Goal: Task Accomplishment & Management: Complete application form

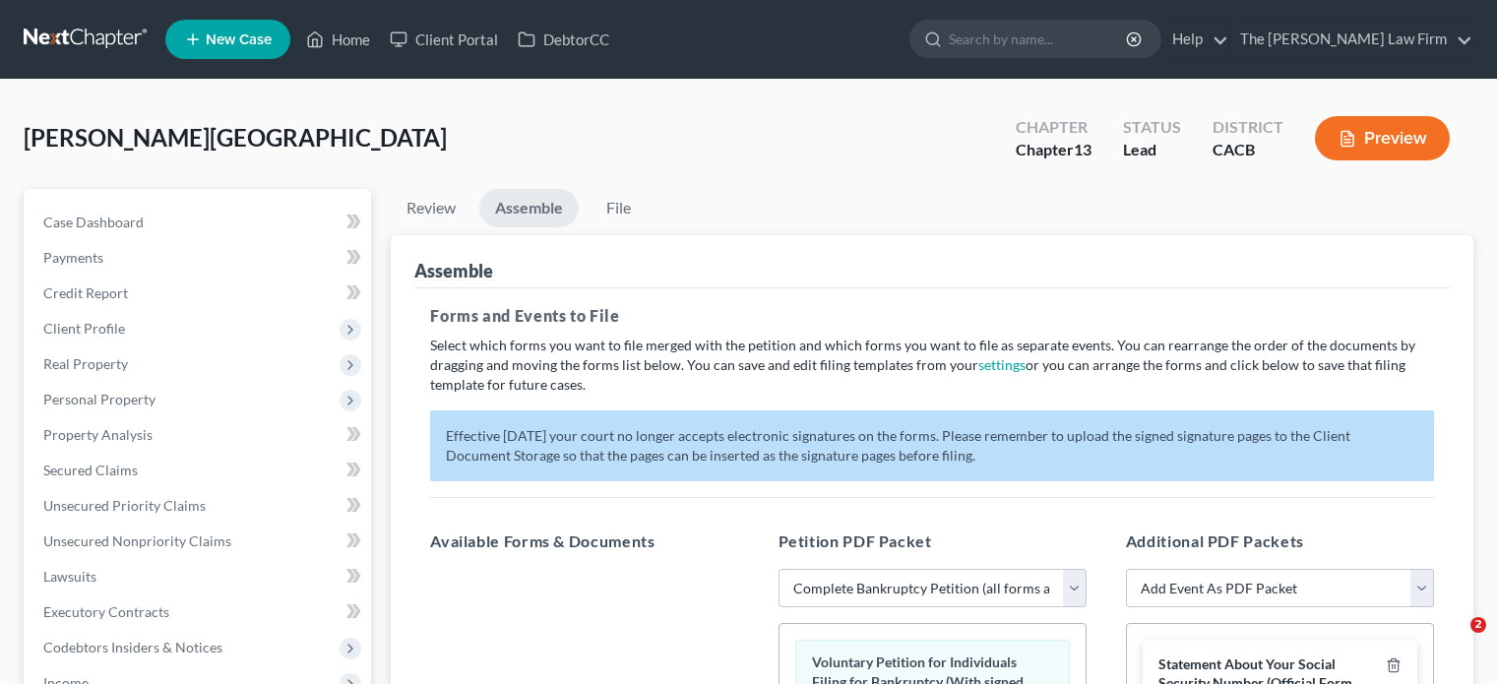
select select "0"
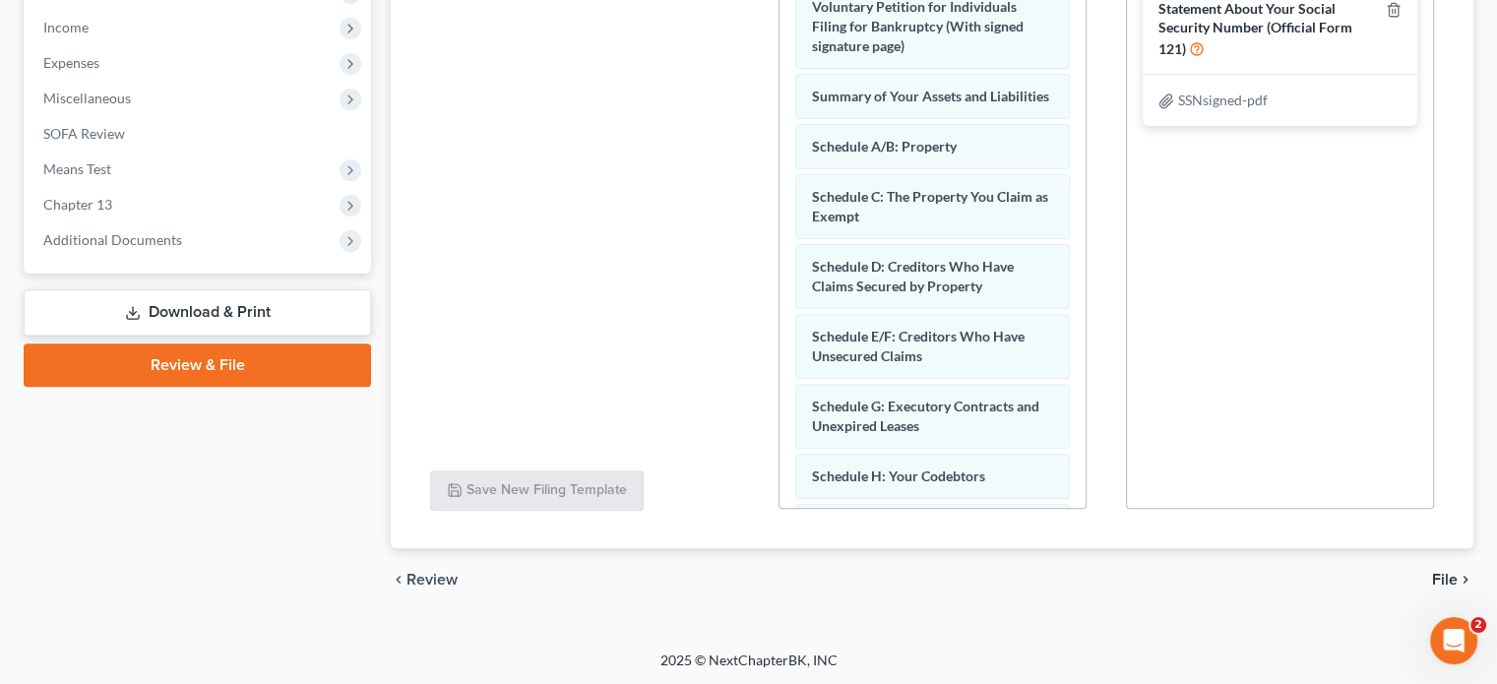
click at [1452, 578] on span "File" at bounding box center [1445, 580] width 26 height 16
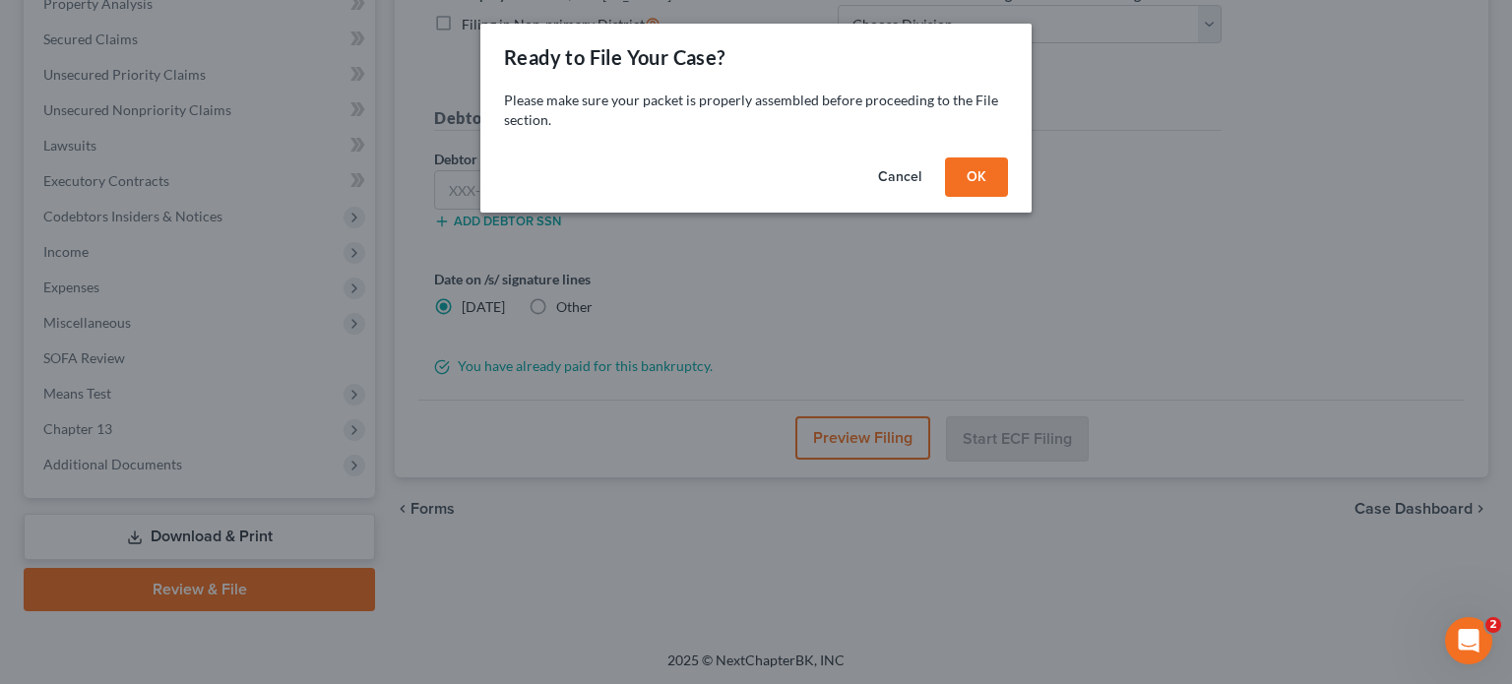
click at [976, 183] on button "OK" at bounding box center [976, 176] width 63 height 39
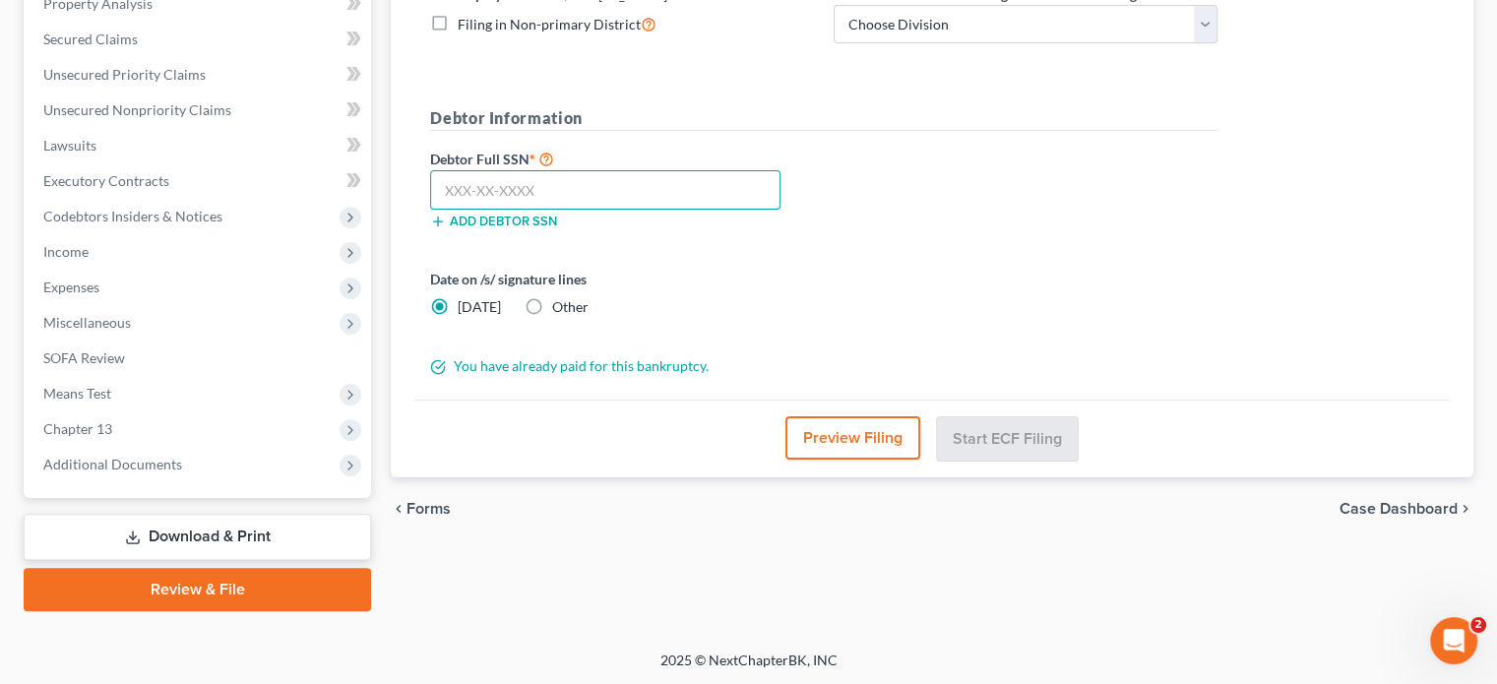
click at [636, 180] on input "text" at bounding box center [605, 189] width 350 height 39
type input "550-71-6671"
click at [757, 262] on form "District Information Bankruptcy Court CM/ECF: California - Central Filing in No…" at bounding box center [823, 160] width 787 height 433
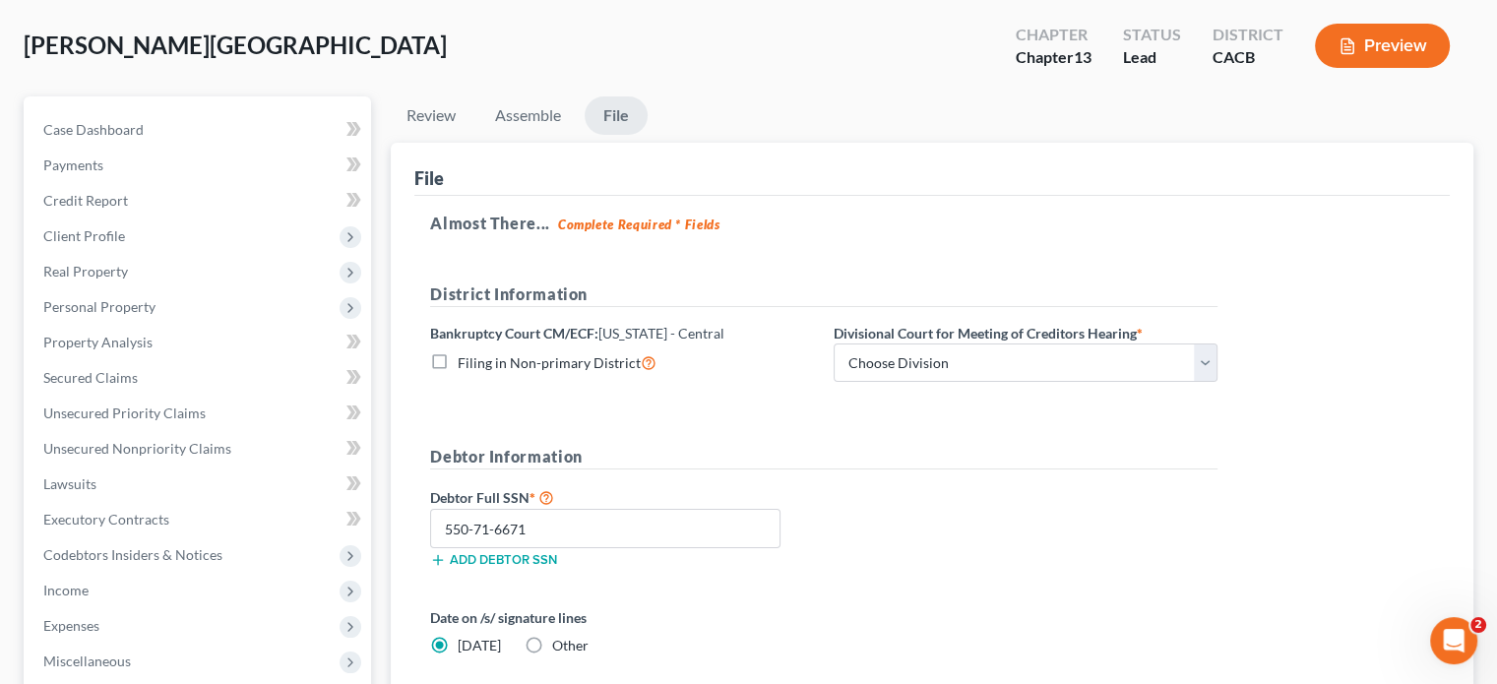
scroll to position [136, 0]
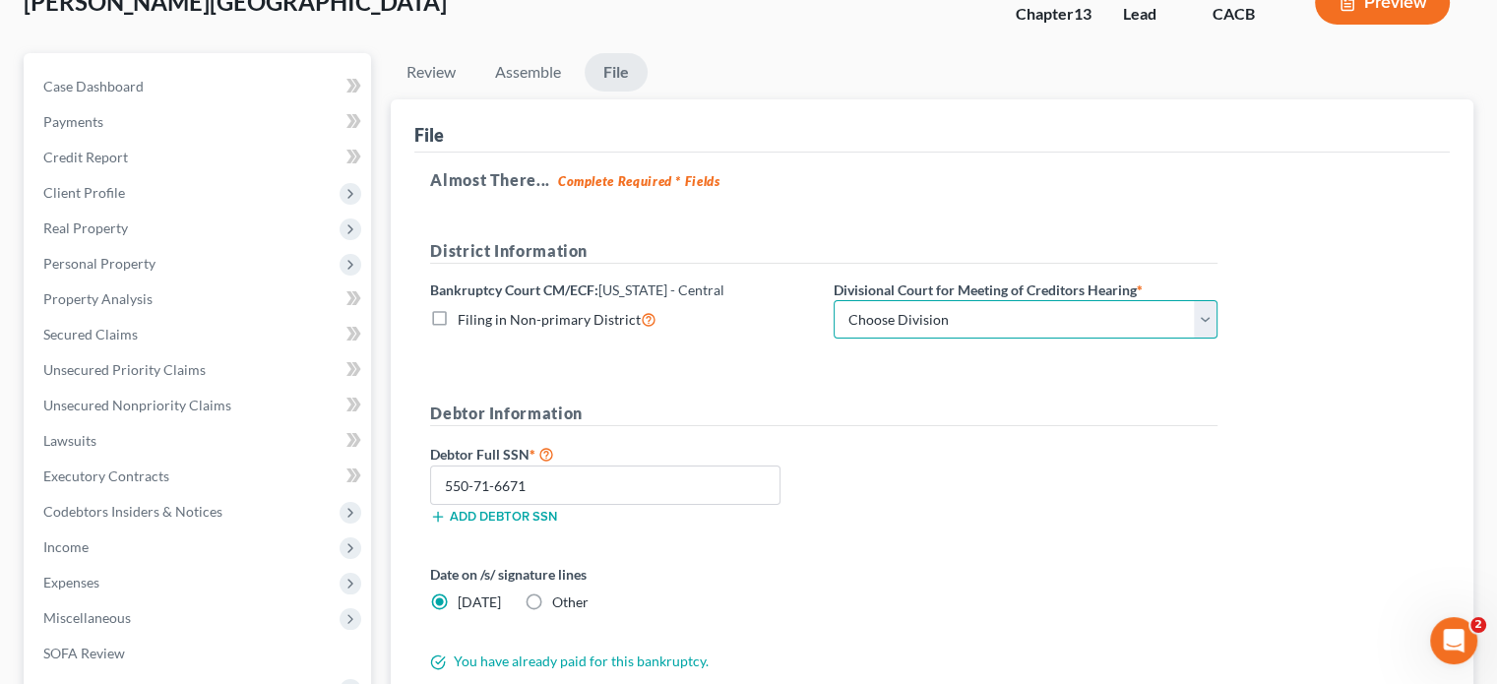
click at [894, 317] on select "Choose Division San Fernando Valley Los Angeles Riverside Santa Ana Santa Barba…" at bounding box center [1026, 319] width 384 height 39
select select "1"
click at [834, 300] on select "Choose Division San Fernando Valley Los Angeles Riverside Santa Ana Santa Barba…" at bounding box center [1026, 319] width 384 height 39
click at [960, 516] on div "Debtor Full SSN * 550-71-6671 Add debtor SSN" at bounding box center [823, 491] width 807 height 98
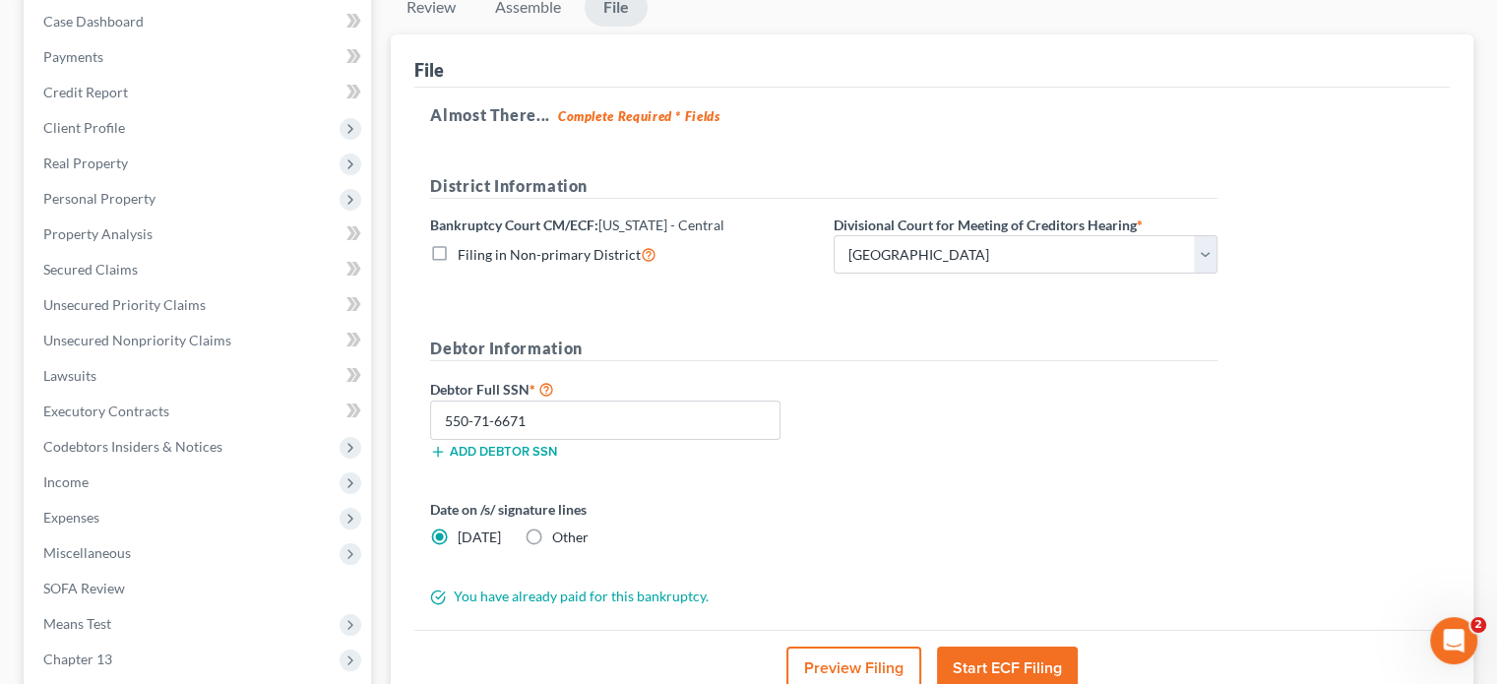
scroll to position [234, 0]
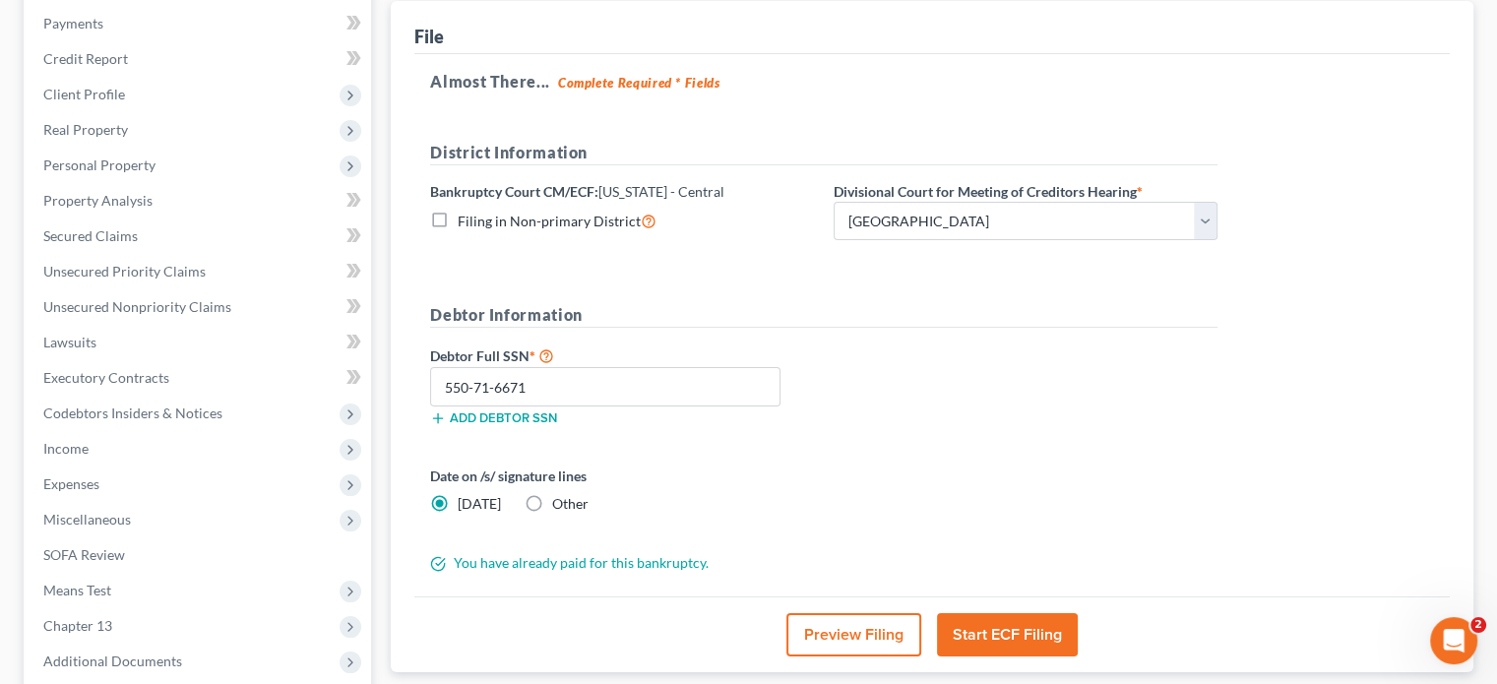
click at [552, 494] on label "Other" at bounding box center [570, 504] width 36 height 20
click at [560, 494] on input "Other" at bounding box center [566, 500] width 13 height 13
radio input "true"
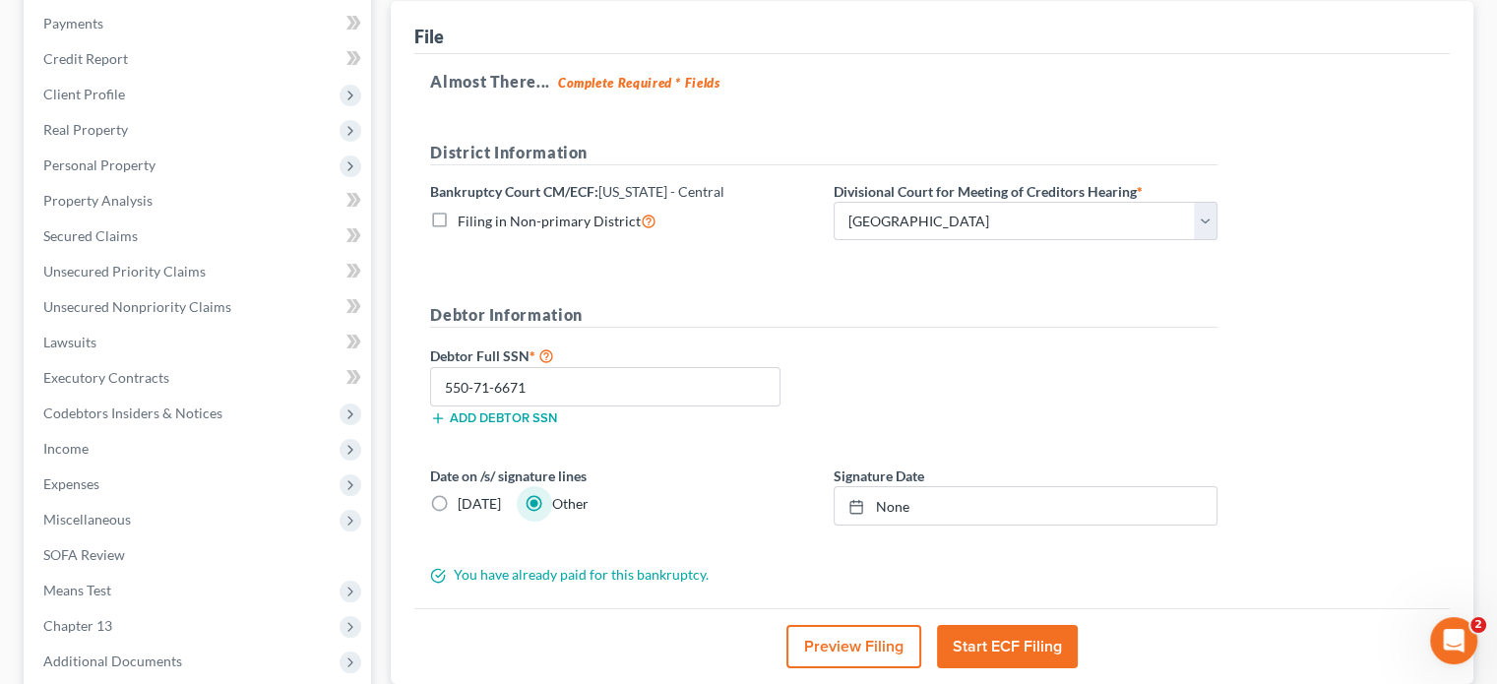
click at [458, 505] on label "Today" at bounding box center [479, 504] width 43 height 20
click at [466, 505] on input "Today" at bounding box center [472, 500] width 13 height 13
radio input "true"
radio input "false"
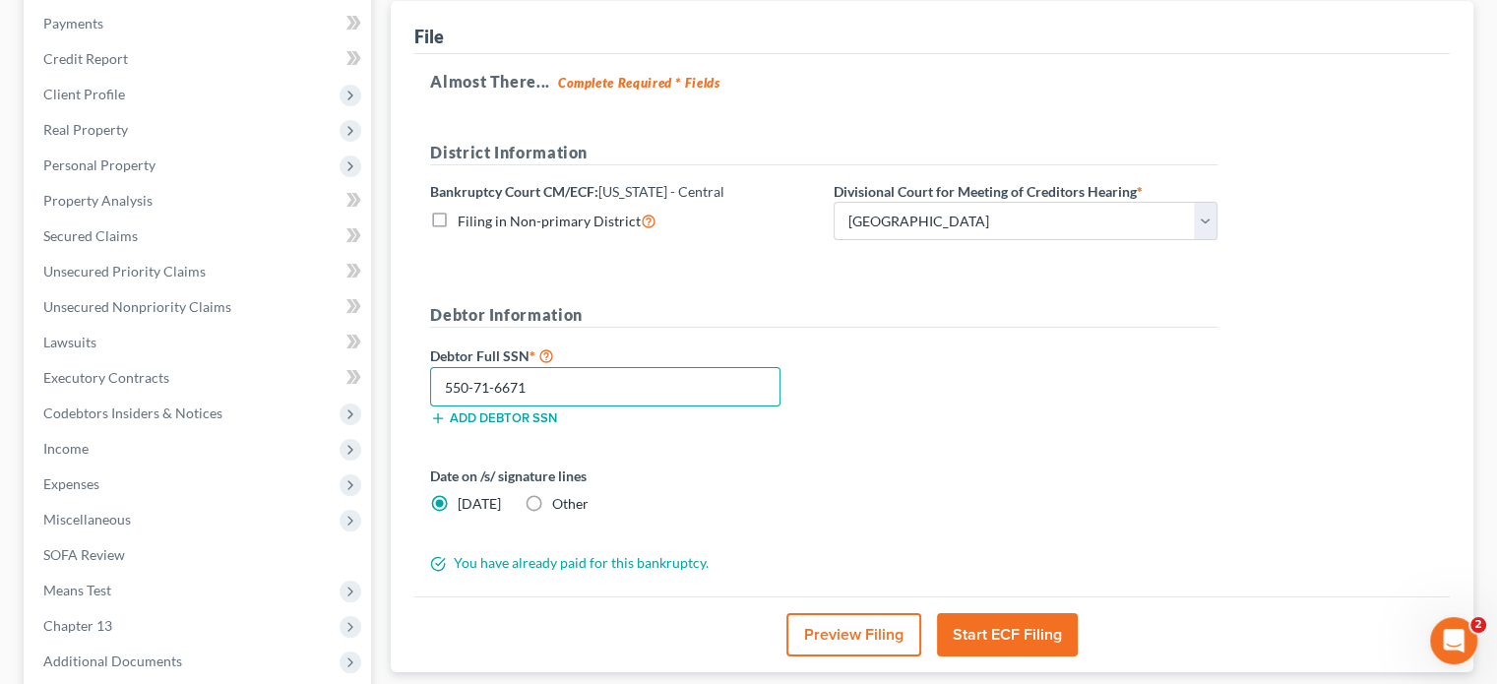
click at [579, 381] on input "550-71-6671" at bounding box center [605, 386] width 350 height 39
click at [579, 379] on input "550-71-6671" at bounding box center [605, 386] width 350 height 39
click at [991, 625] on button "Start ECF Filing" at bounding box center [1007, 634] width 141 height 43
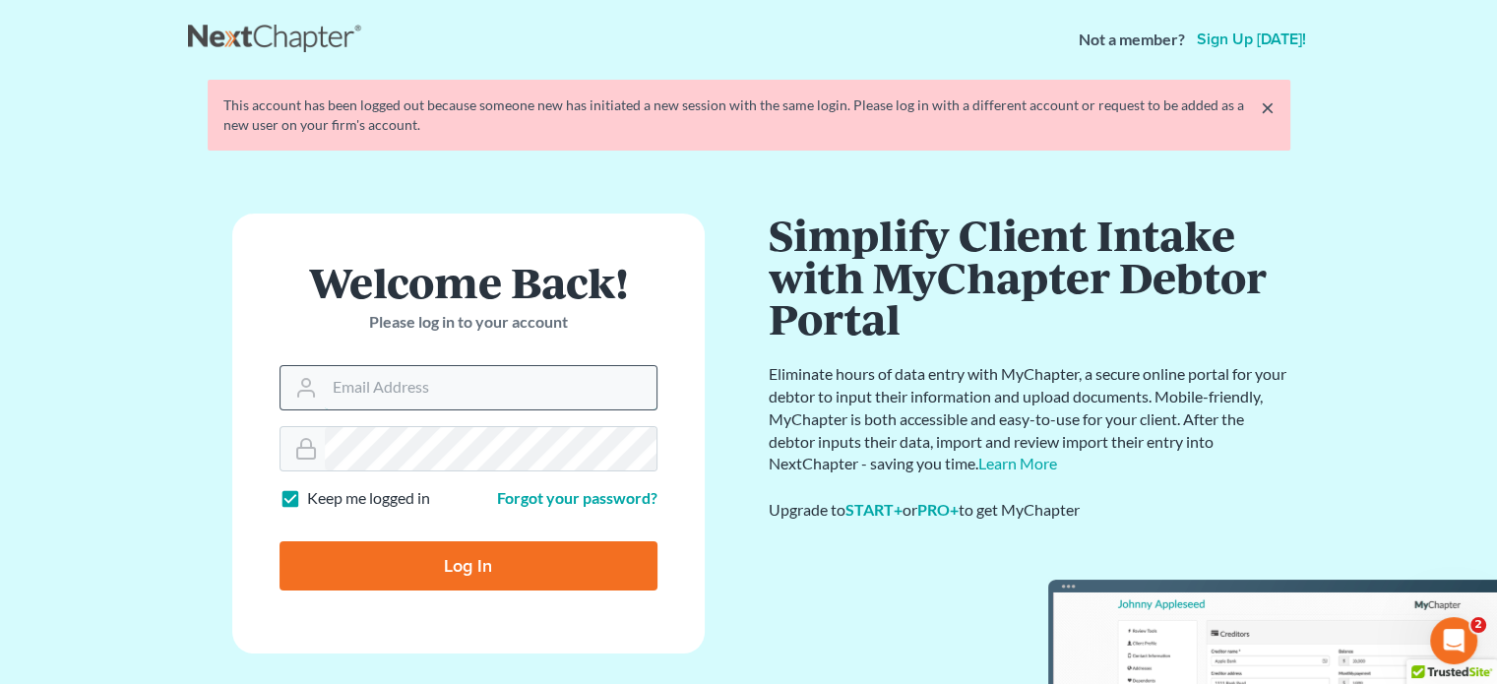
click at [531, 400] on input "Email Address" at bounding box center [491, 387] width 332 height 43
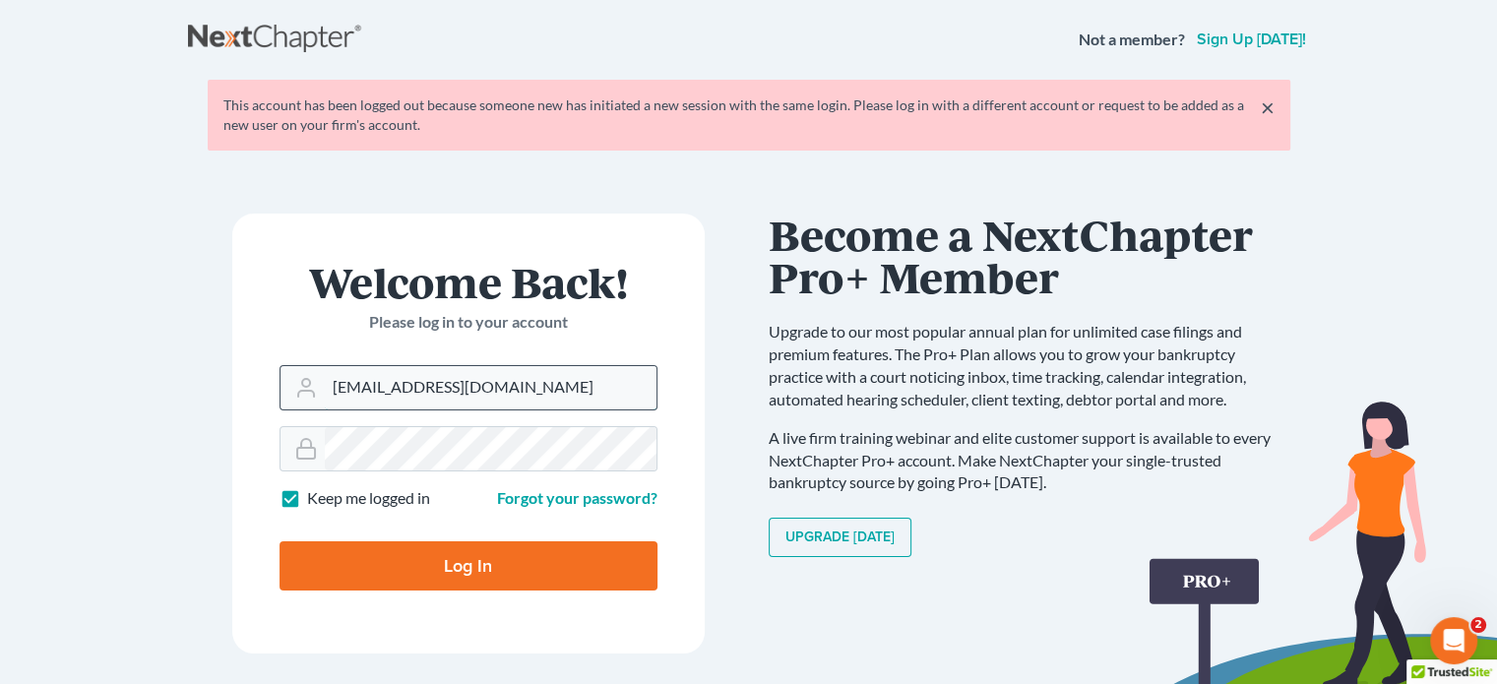
type input "[EMAIL_ADDRESS][DOMAIN_NAME]"
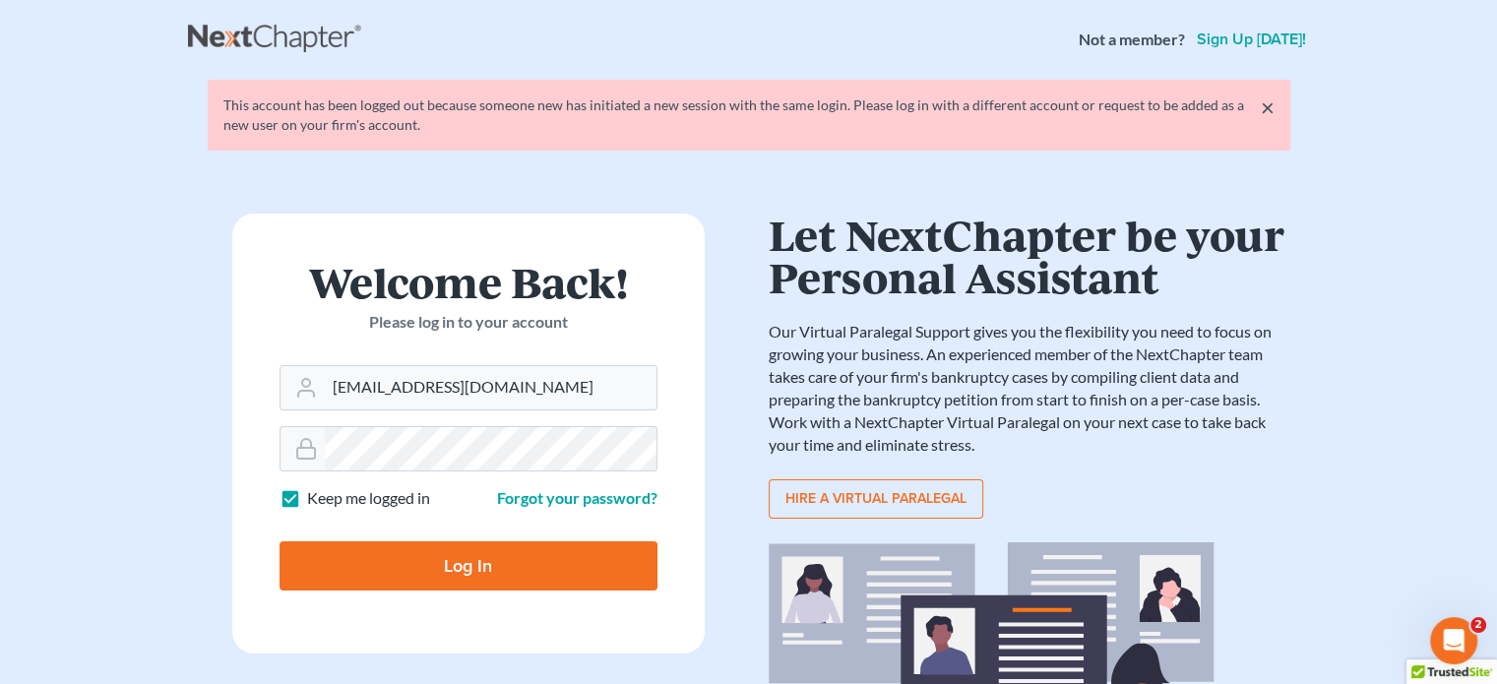
click at [477, 579] on input "Log In" at bounding box center [469, 565] width 378 height 49
type input "Thinking..."
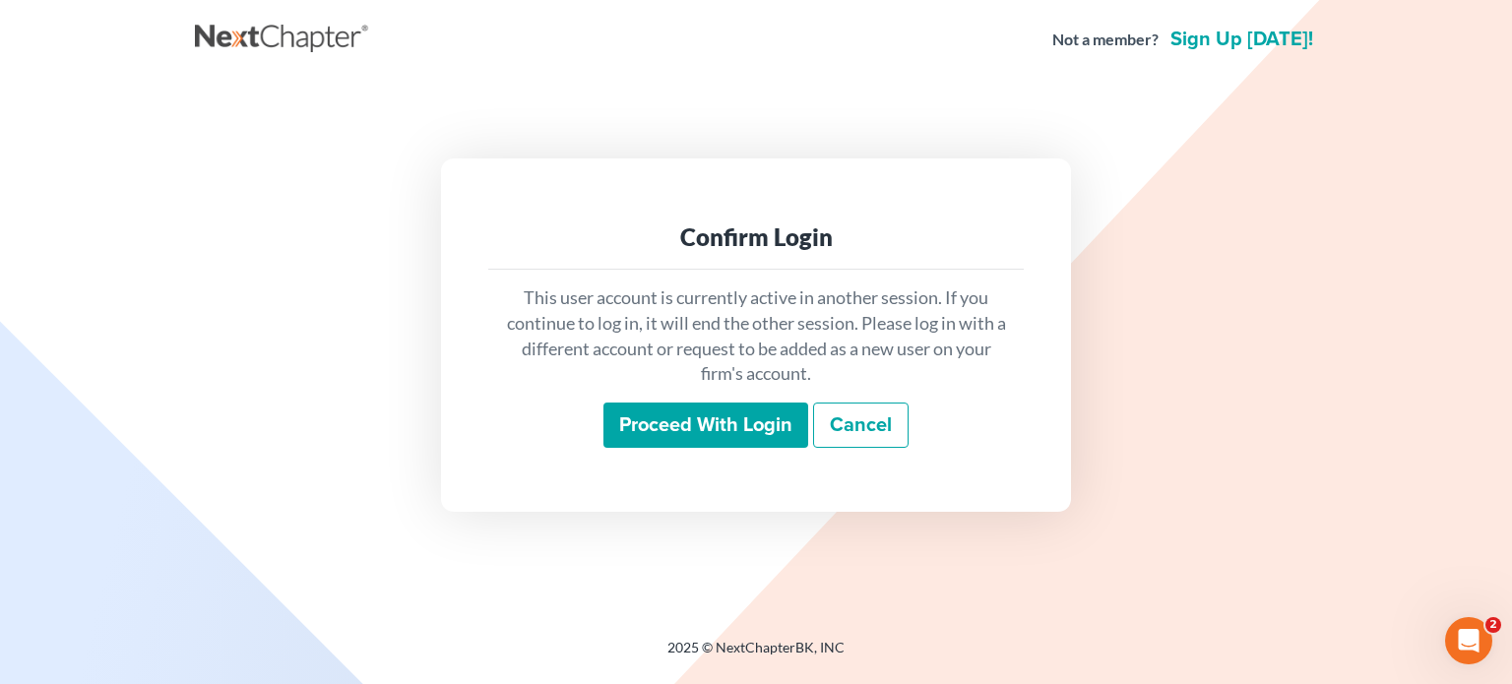
click at [673, 433] on input "Proceed with login" at bounding box center [705, 425] width 205 height 45
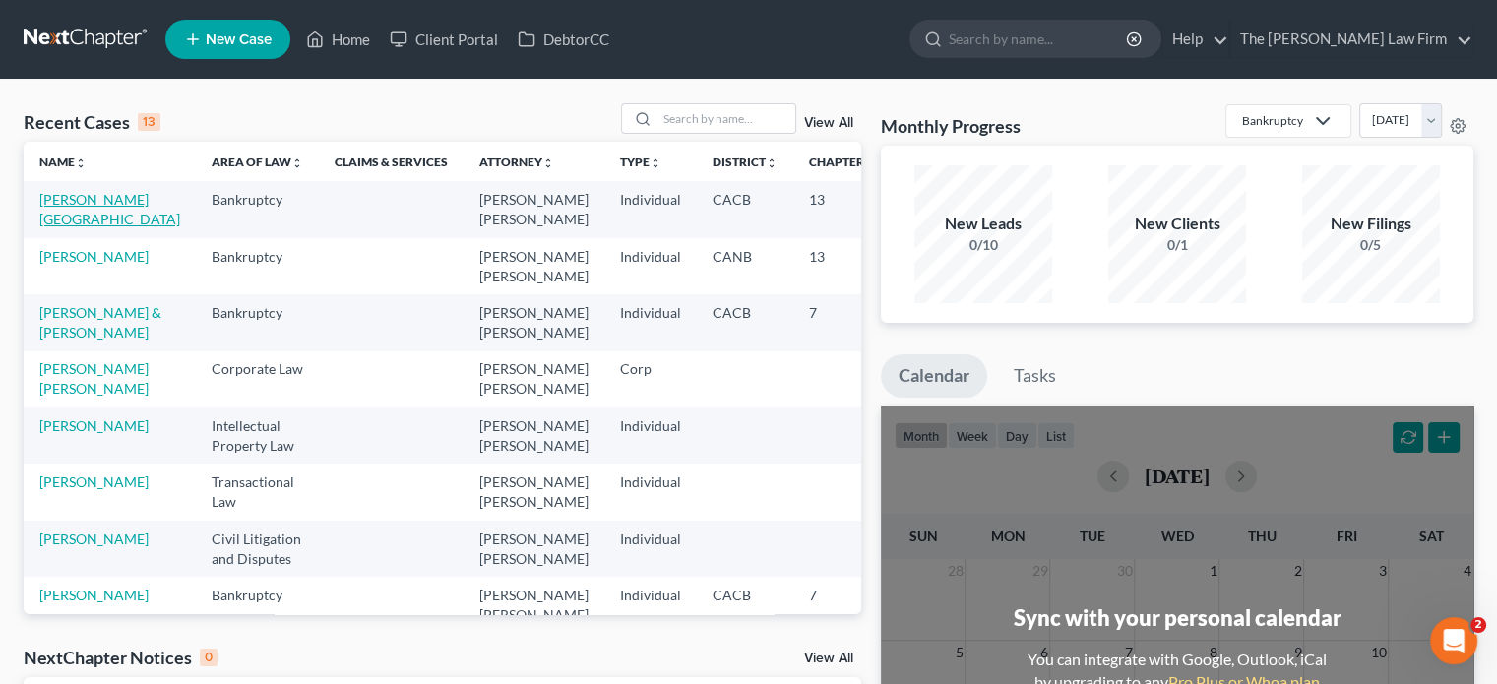
click at [67, 208] on link "Hawkins, Yolanda" at bounding box center [109, 209] width 141 height 36
select select "3"
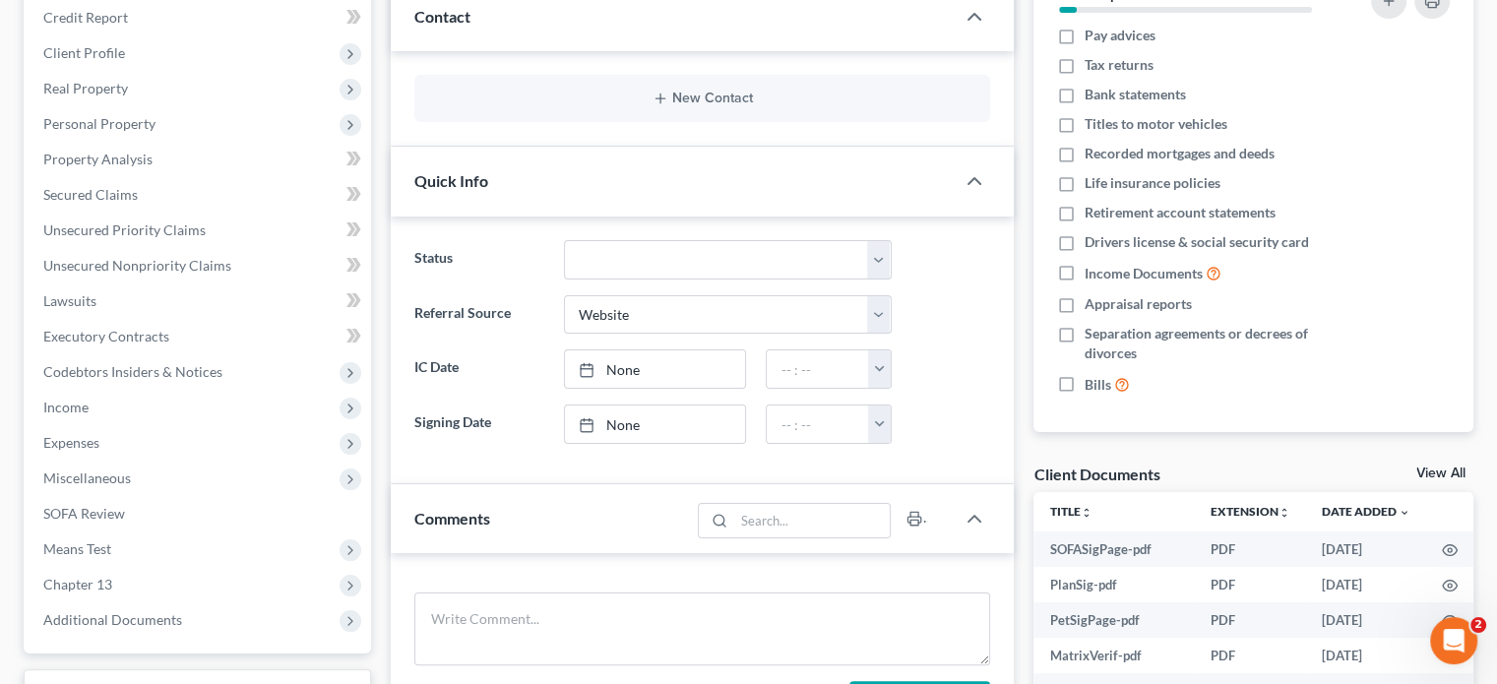
scroll to position [394, 0]
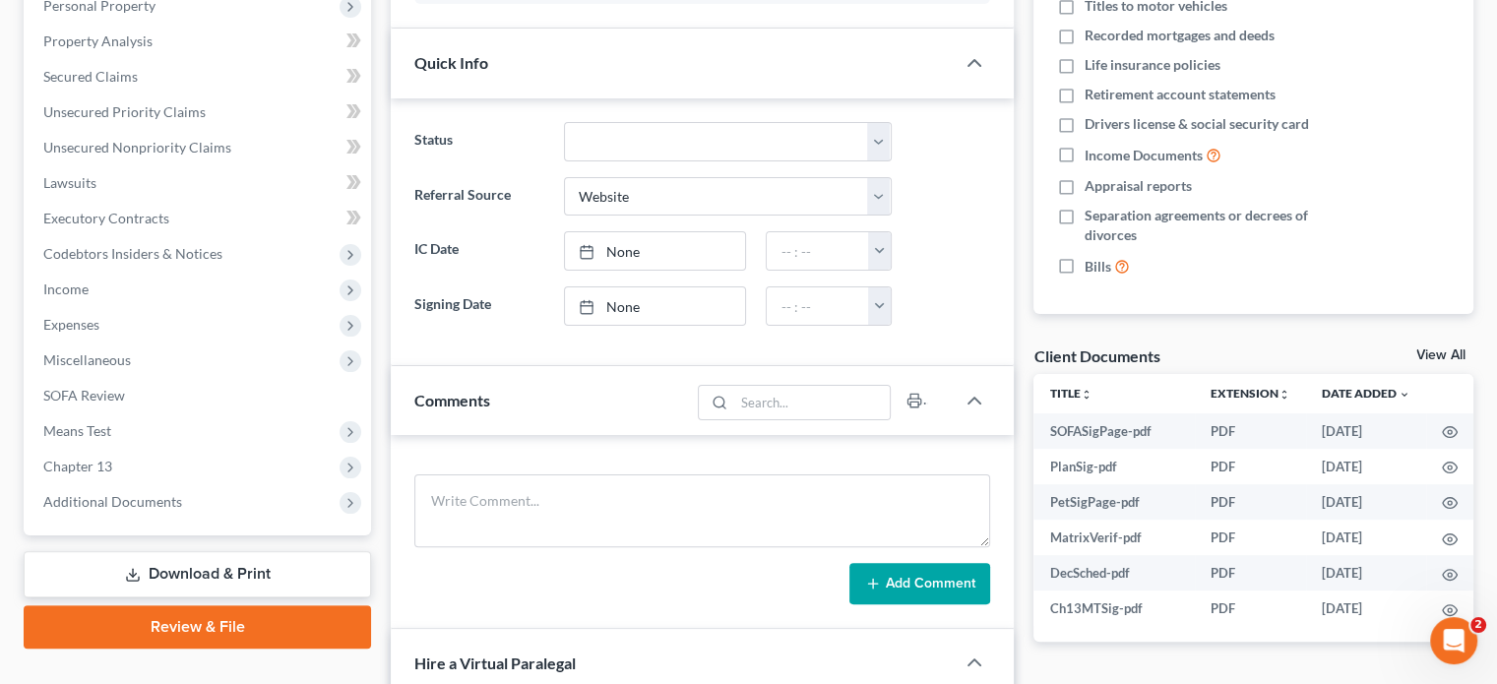
click at [195, 615] on link "Review & File" at bounding box center [197, 626] width 347 height 43
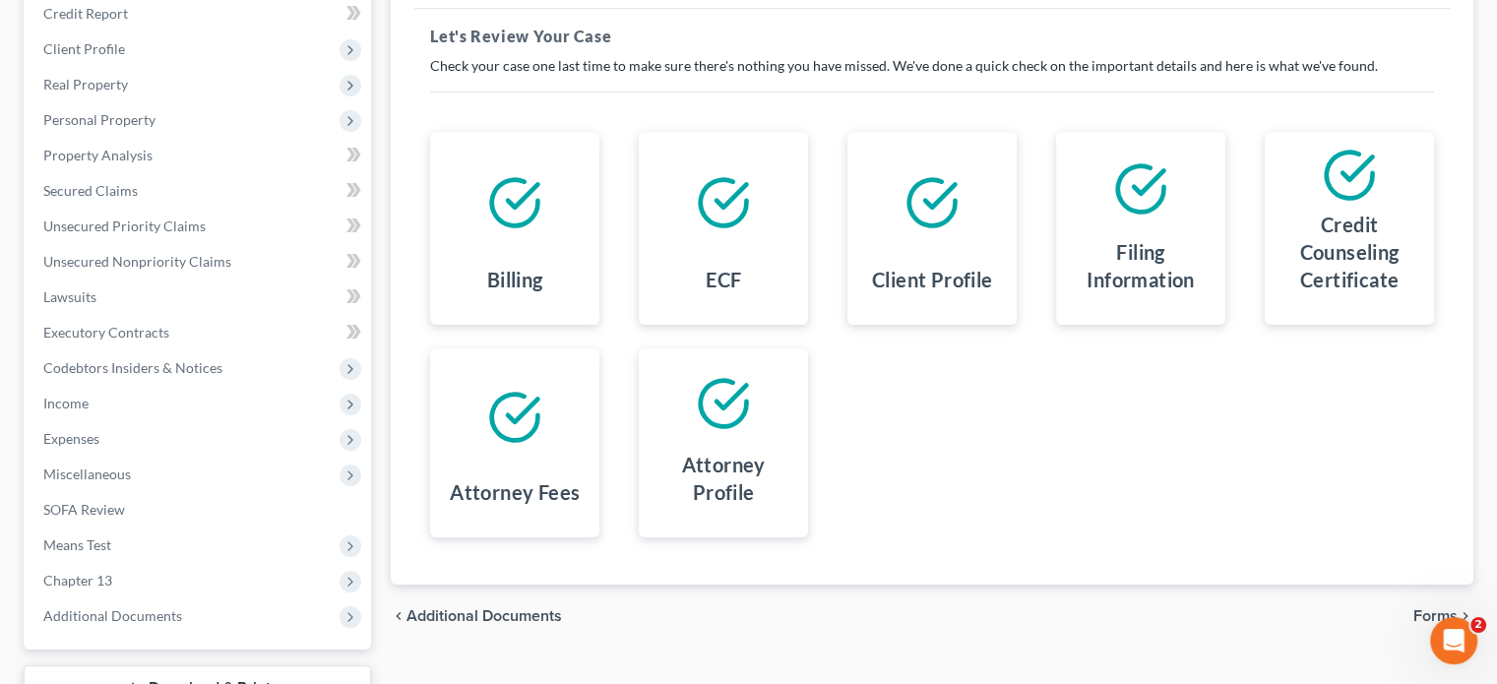
scroll to position [431, 0]
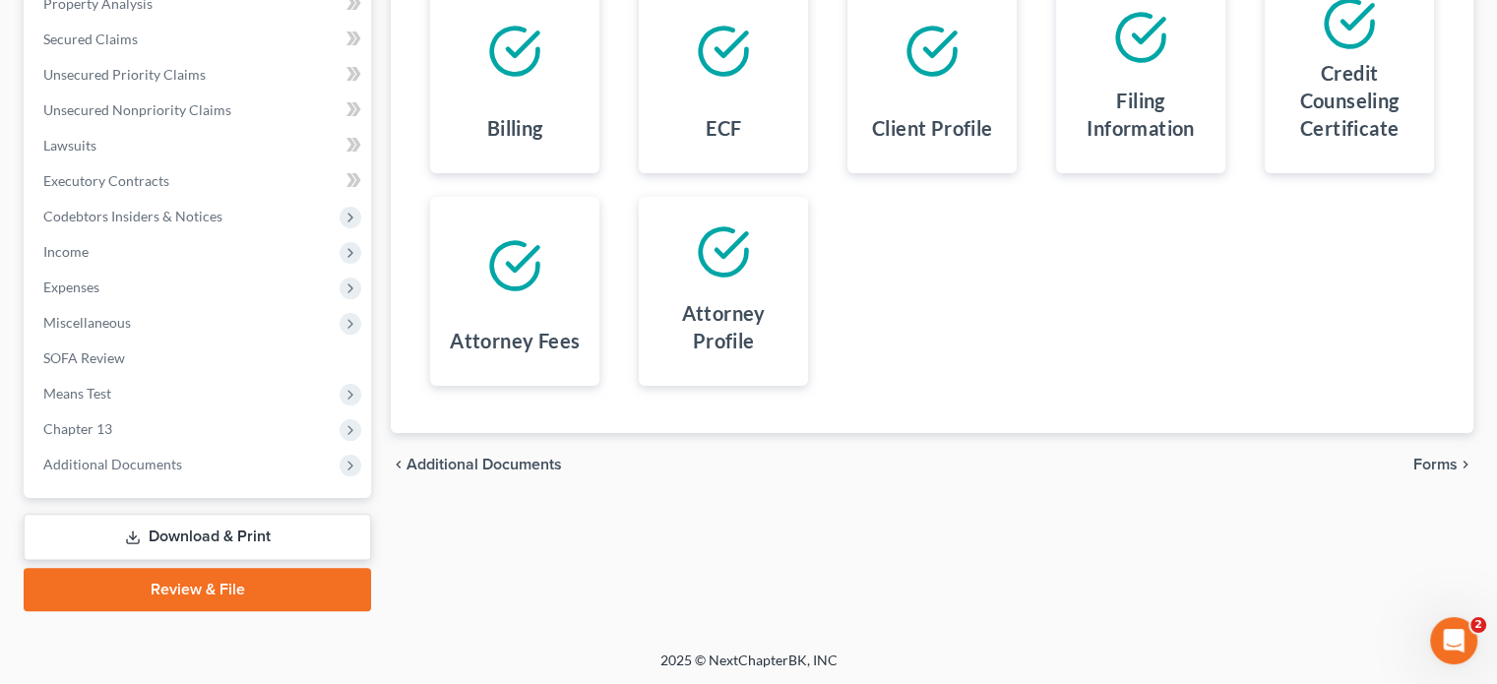
click at [1441, 457] on span "Forms" at bounding box center [1436, 465] width 44 height 16
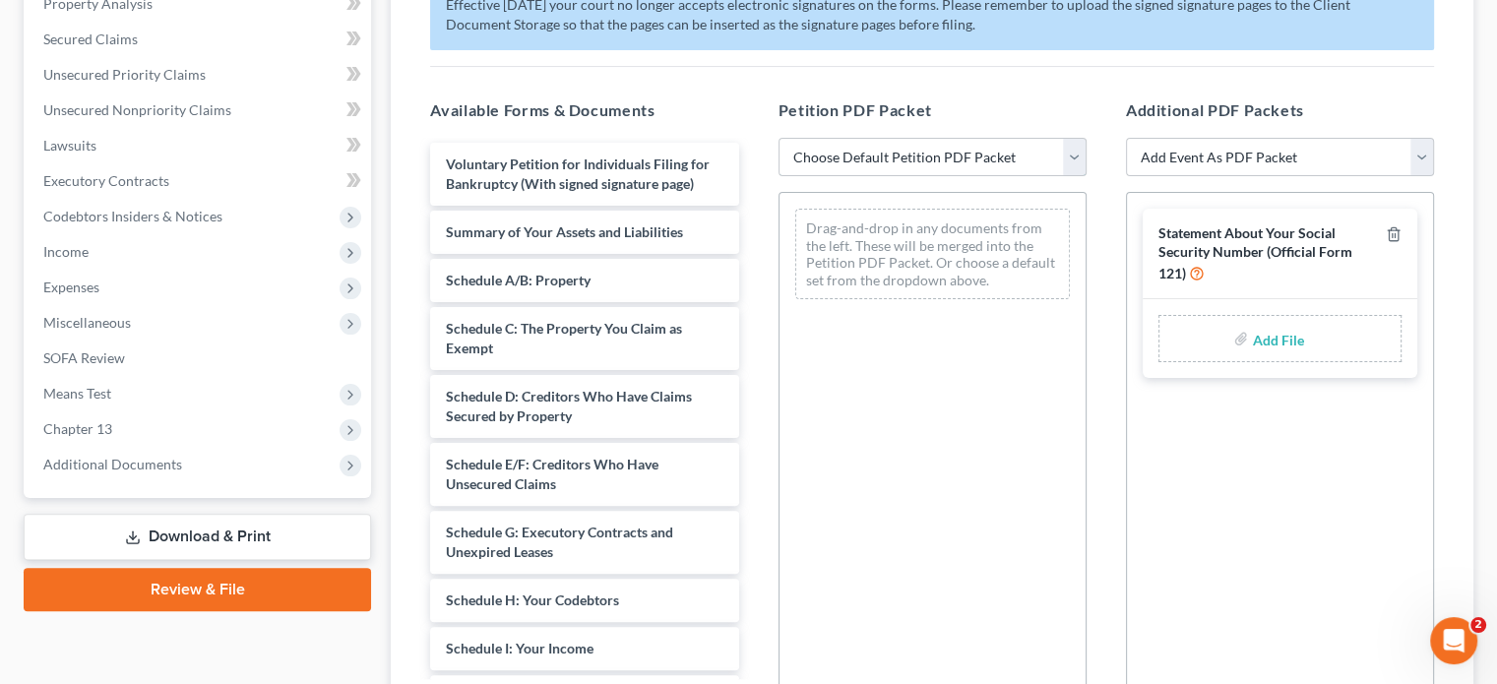
click at [907, 149] on select "Choose Default Petition PDF Packet Complete Bankruptcy Petition (all forms and …" at bounding box center [933, 157] width 308 height 39
select select "0"
click at [779, 138] on select "Choose Default Petition PDF Packet Complete Bankruptcy Petition (all forms and …" at bounding box center [933, 157] width 308 height 39
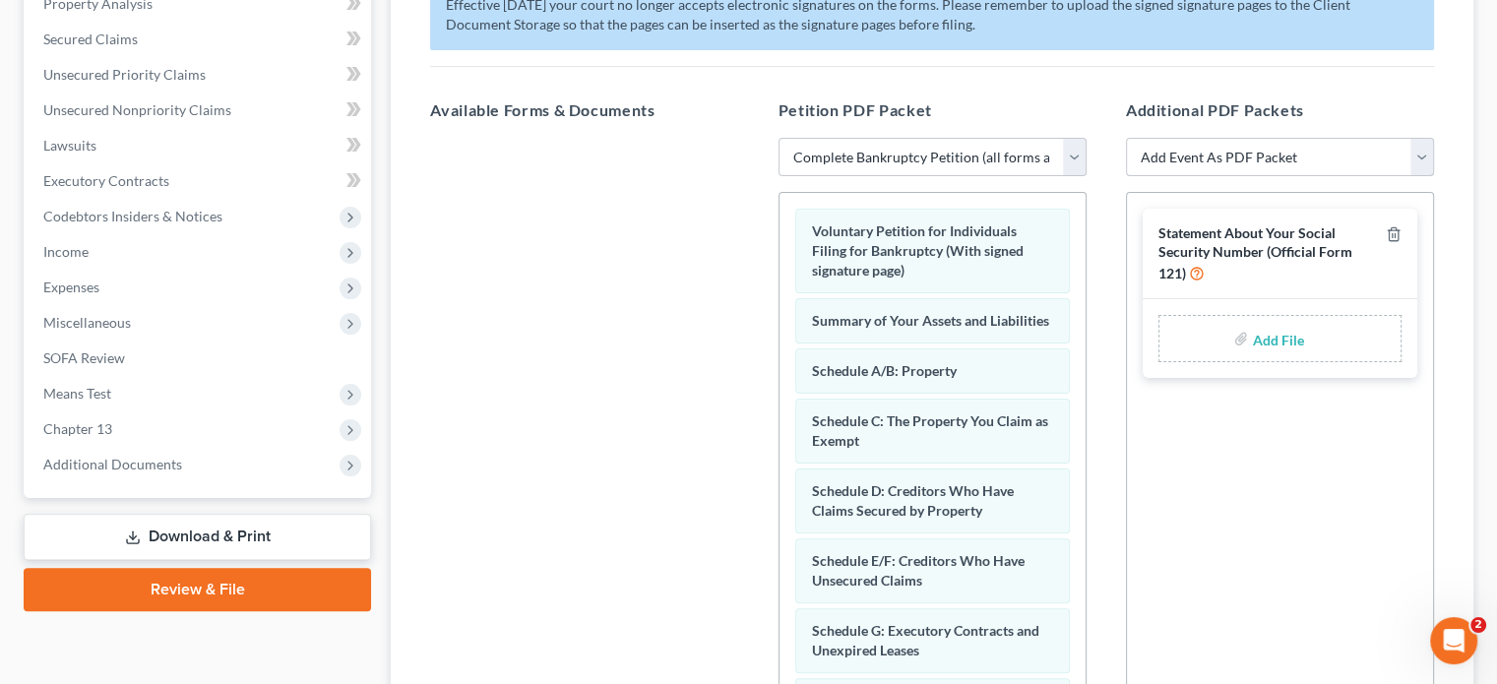
click at [1298, 153] on select "Add Event As PDF Packet Amended Chapter 11 Plan Amended Chapter 11 Small Busine…" at bounding box center [1280, 157] width 308 height 39
click at [1276, 336] on input "file" at bounding box center [1275, 338] width 47 height 35
type input "C:\fakepath\SSNsigned.pdf"
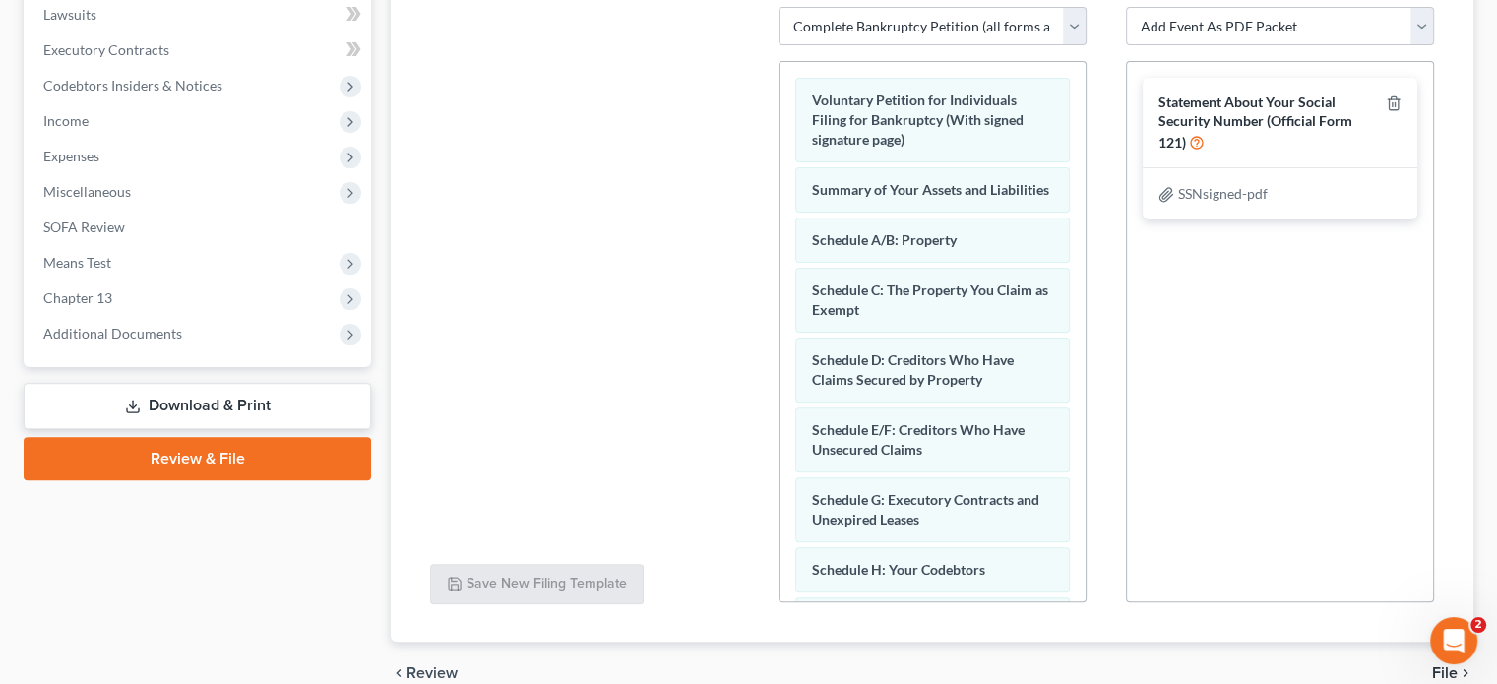
scroll to position [656, 0]
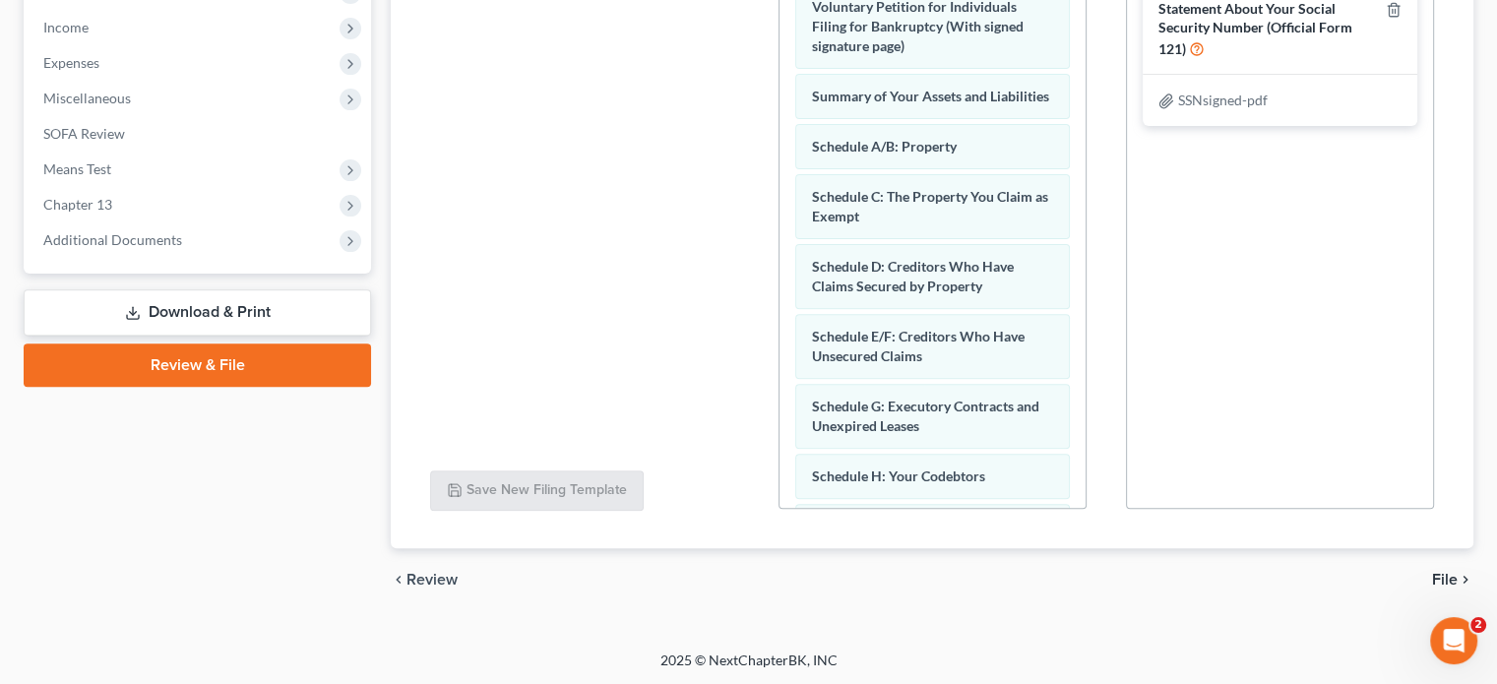
click at [1443, 572] on span "File" at bounding box center [1445, 580] width 26 height 16
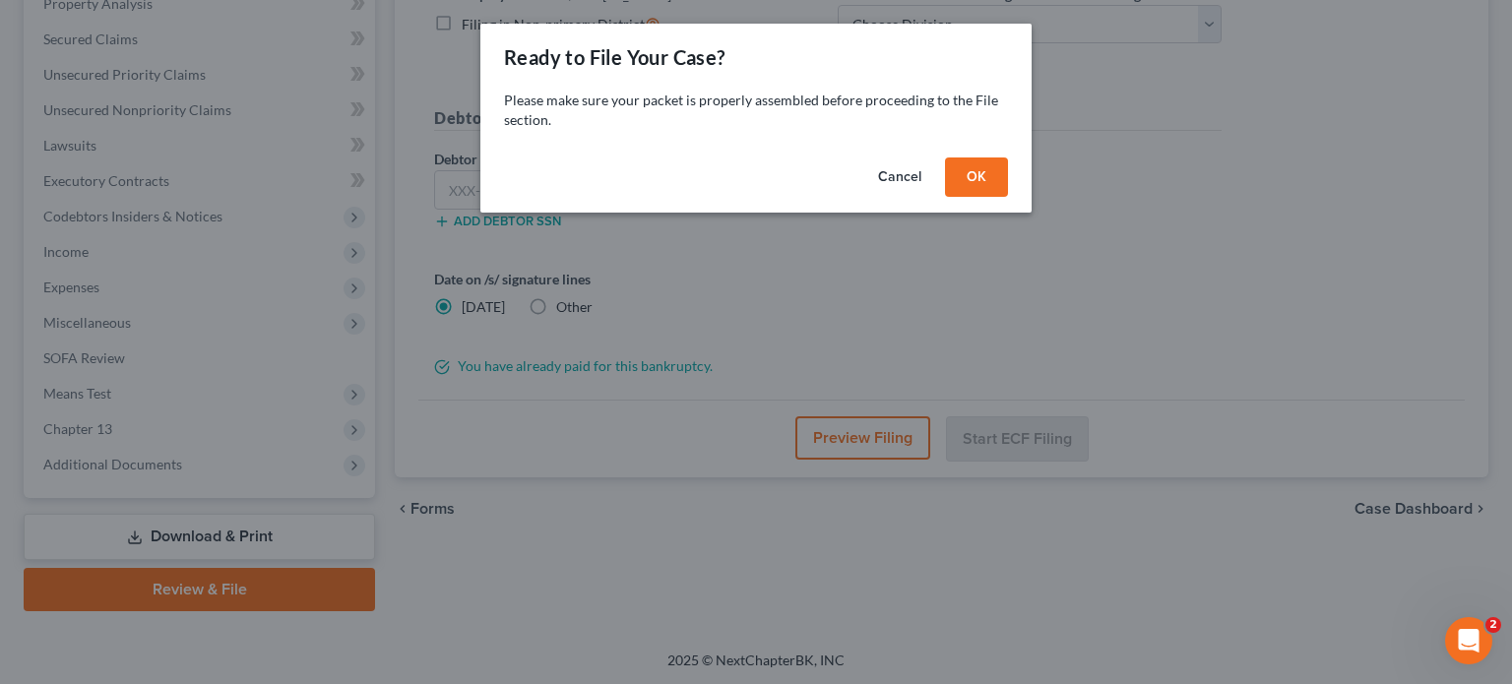
click at [969, 178] on button "OK" at bounding box center [976, 176] width 63 height 39
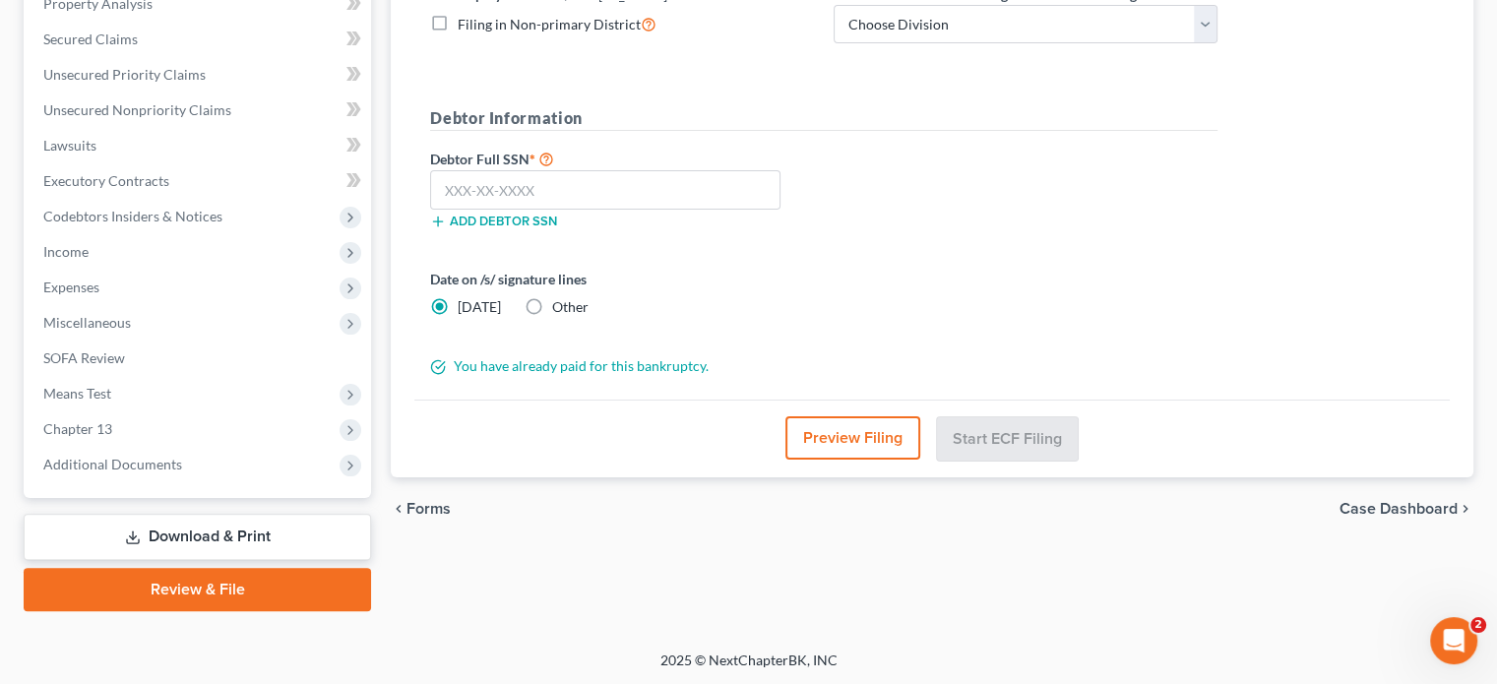
scroll to position [234, 0]
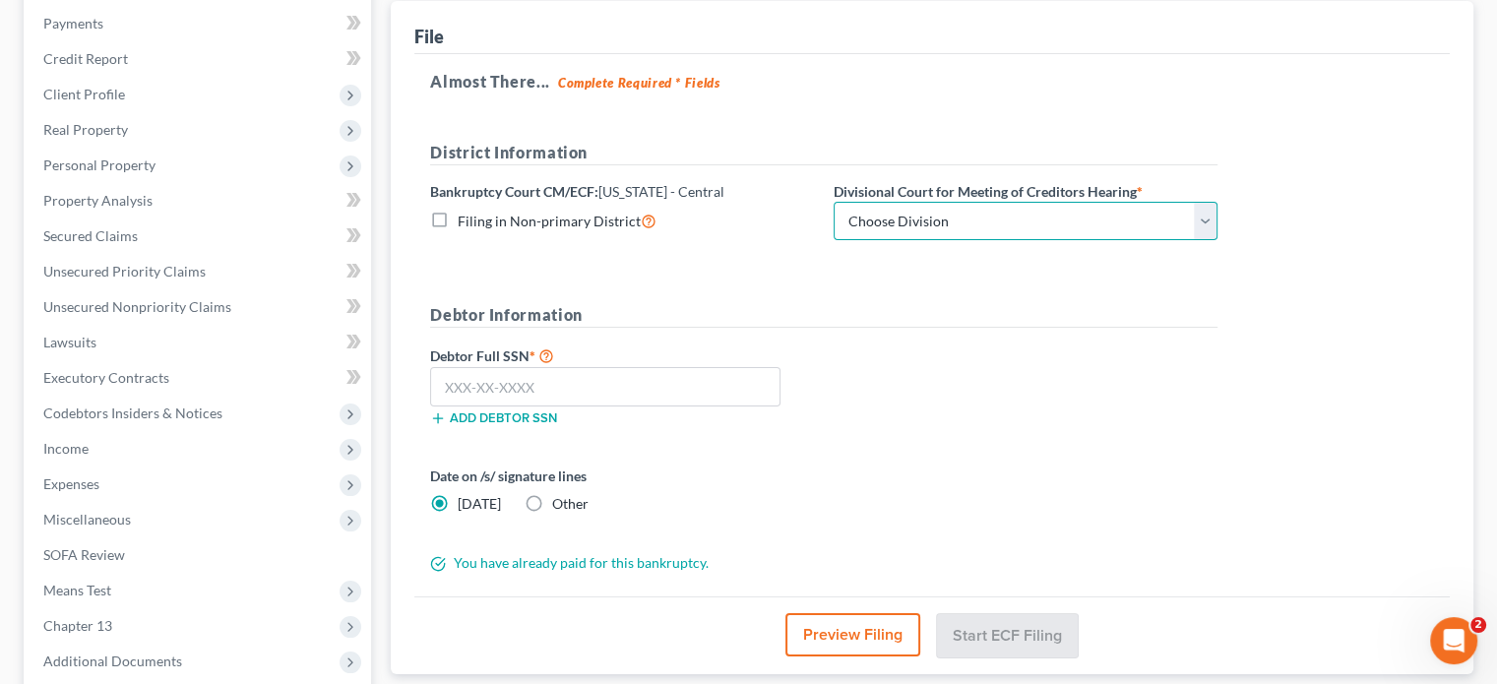
click at [967, 212] on select "Choose Division San Fernando Valley Los Angeles Riverside Santa Ana Santa Barba…" at bounding box center [1026, 221] width 384 height 39
select select "1"
click at [834, 202] on select "Choose Division San Fernando Valley Los Angeles Riverside Santa Ana Santa Barba…" at bounding box center [1026, 221] width 384 height 39
click at [726, 381] on input "text" at bounding box center [605, 386] width 350 height 39
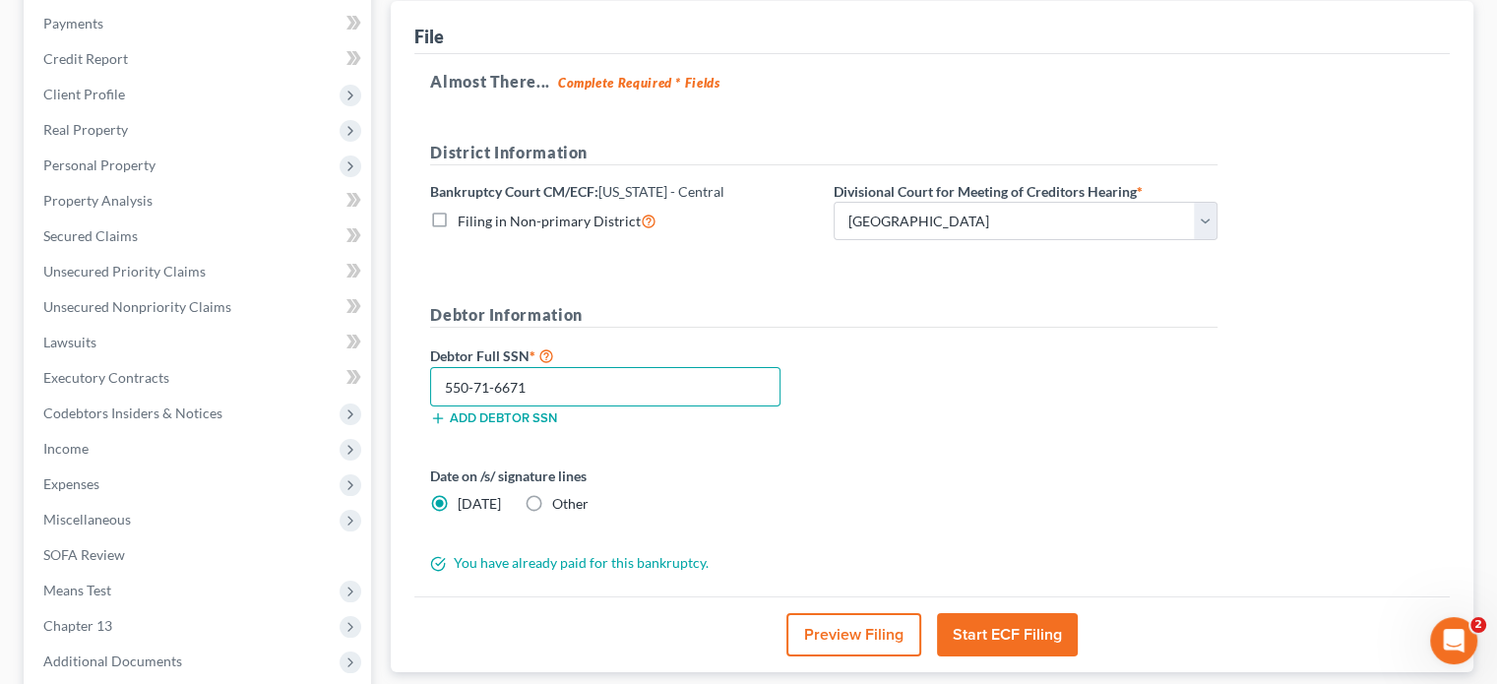
type input "550-71-6671"
click at [975, 621] on button "Start ECF Filing" at bounding box center [1007, 634] width 141 height 43
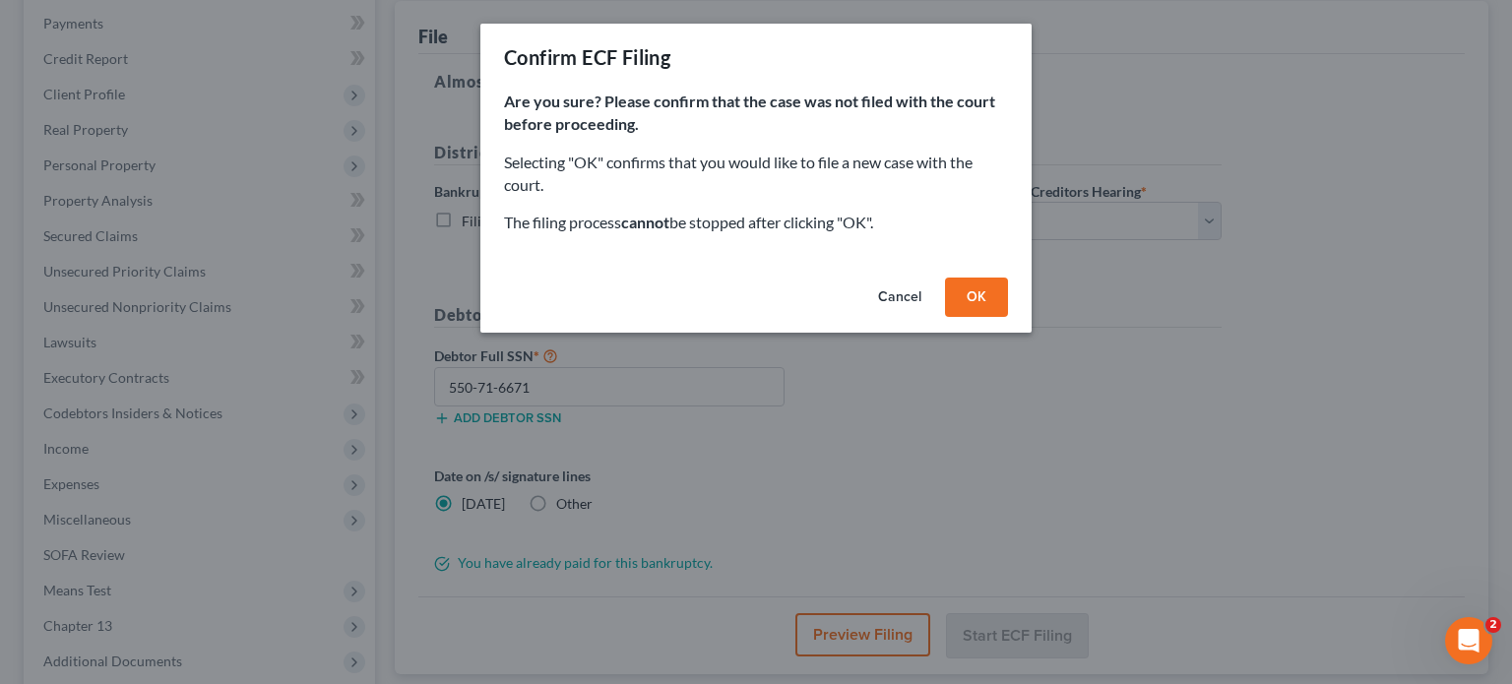
click at [980, 298] on button "OK" at bounding box center [976, 297] width 63 height 39
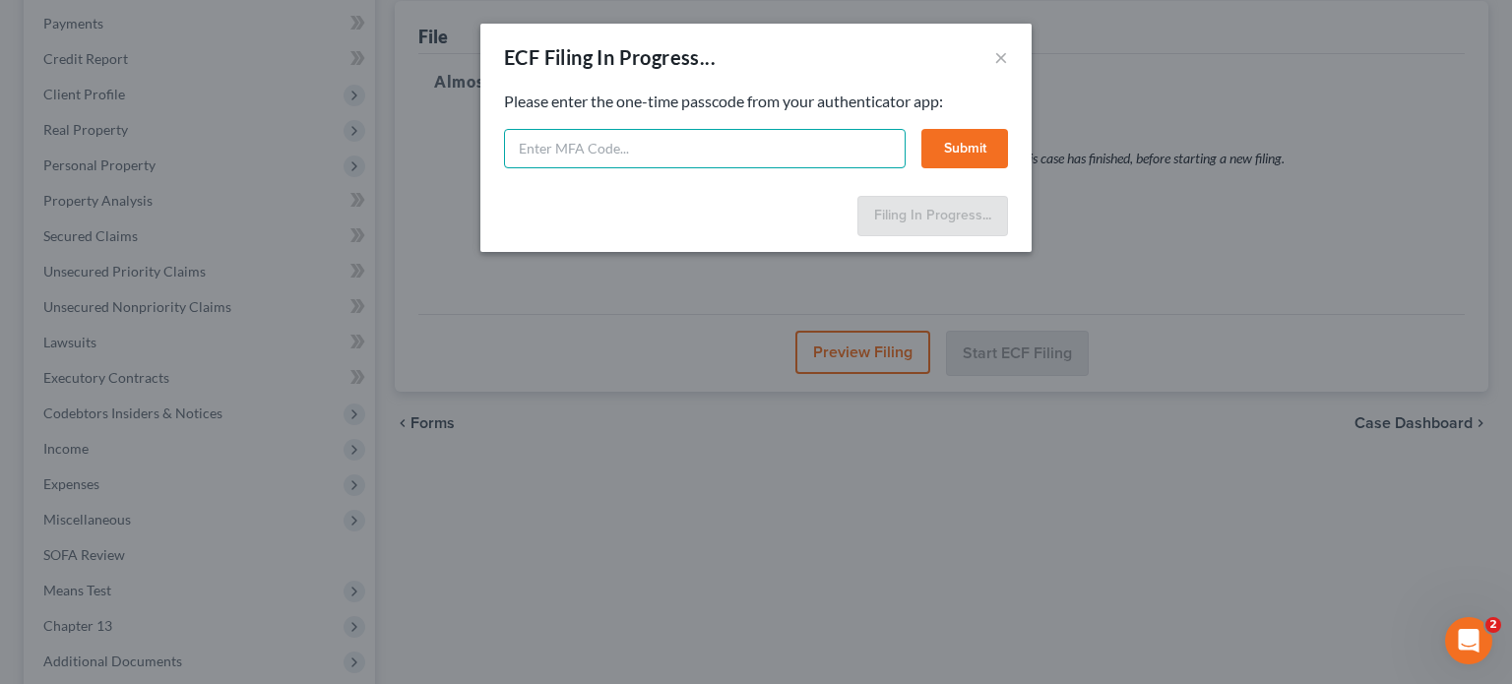
click at [673, 145] on input "text" at bounding box center [705, 148] width 402 height 39
select select "1"
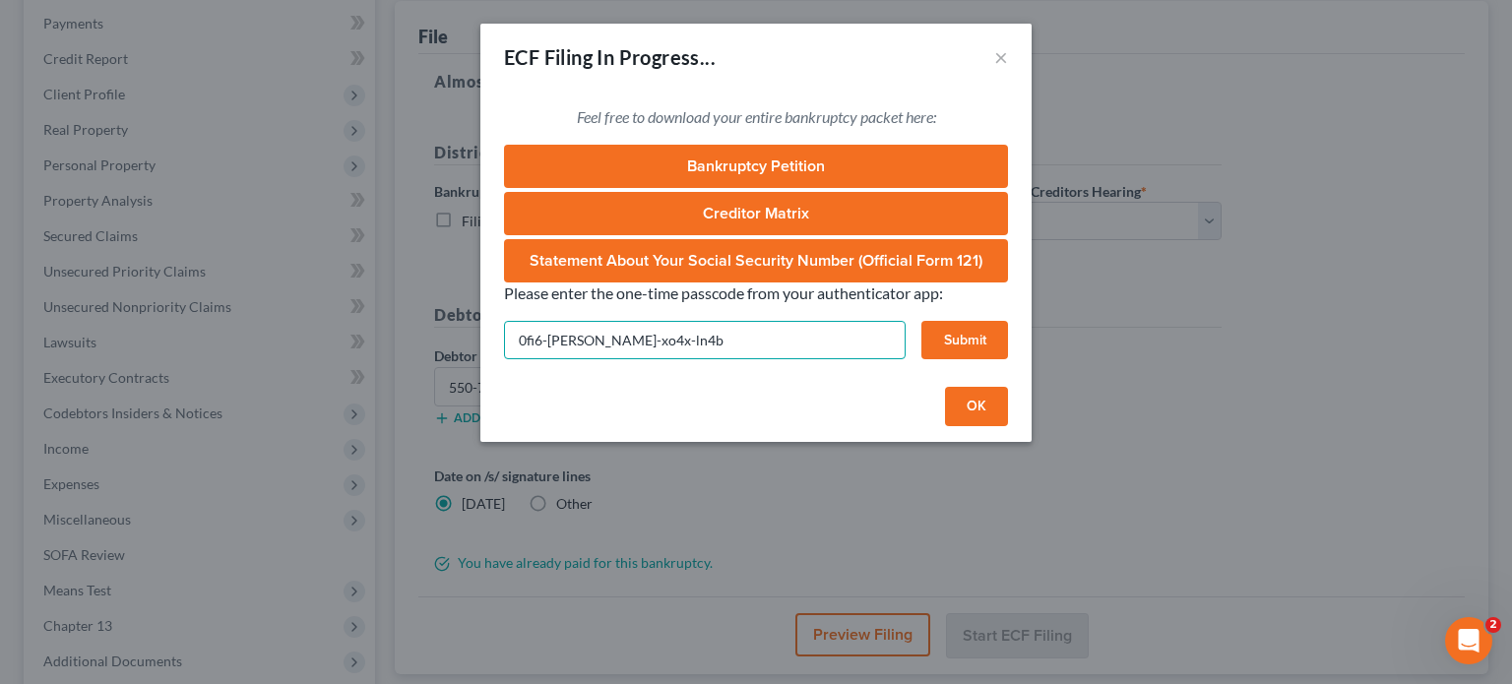
type input "0fi6-negi-xo4x-ln4b"
click at [963, 334] on button "Submit" at bounding box center [964, 340] width 87 height 39
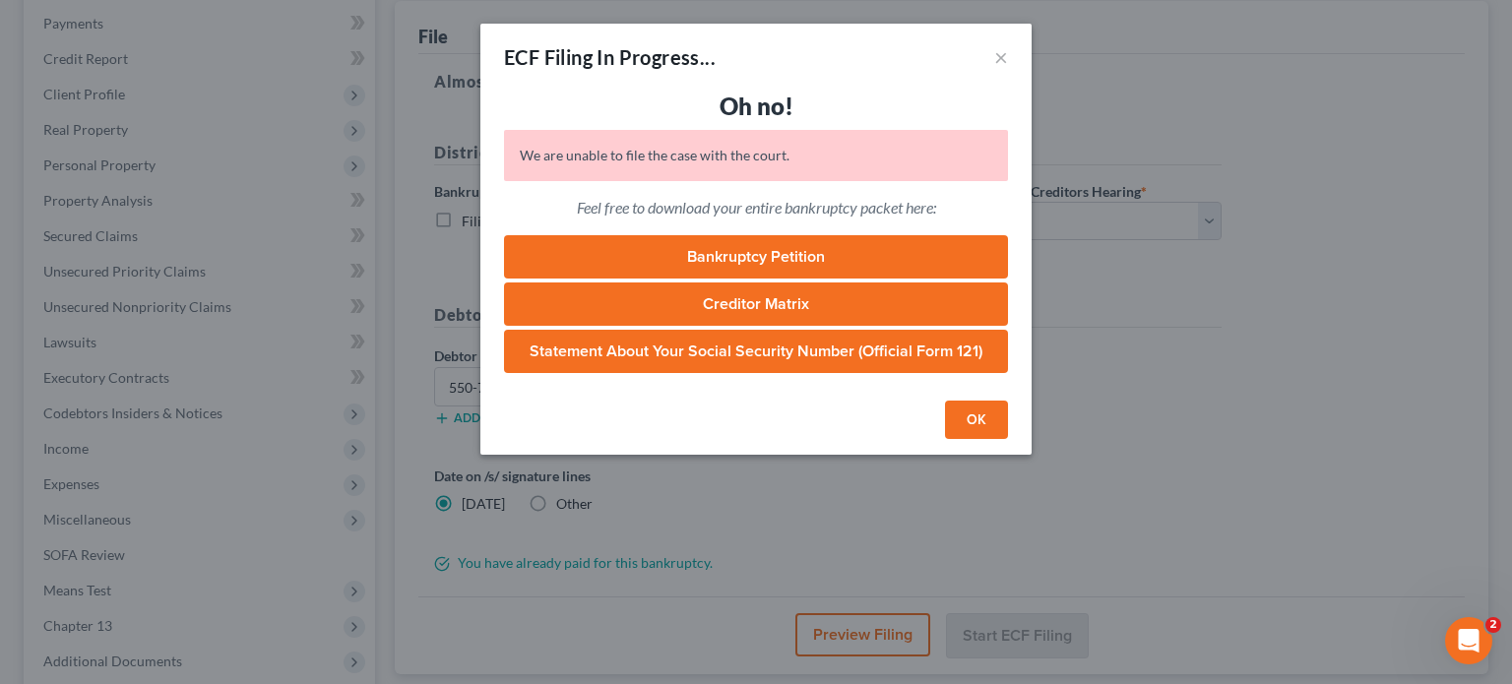
click at [963, 410] on button "OK" at bounding box center [976, 420] width 63 height 39
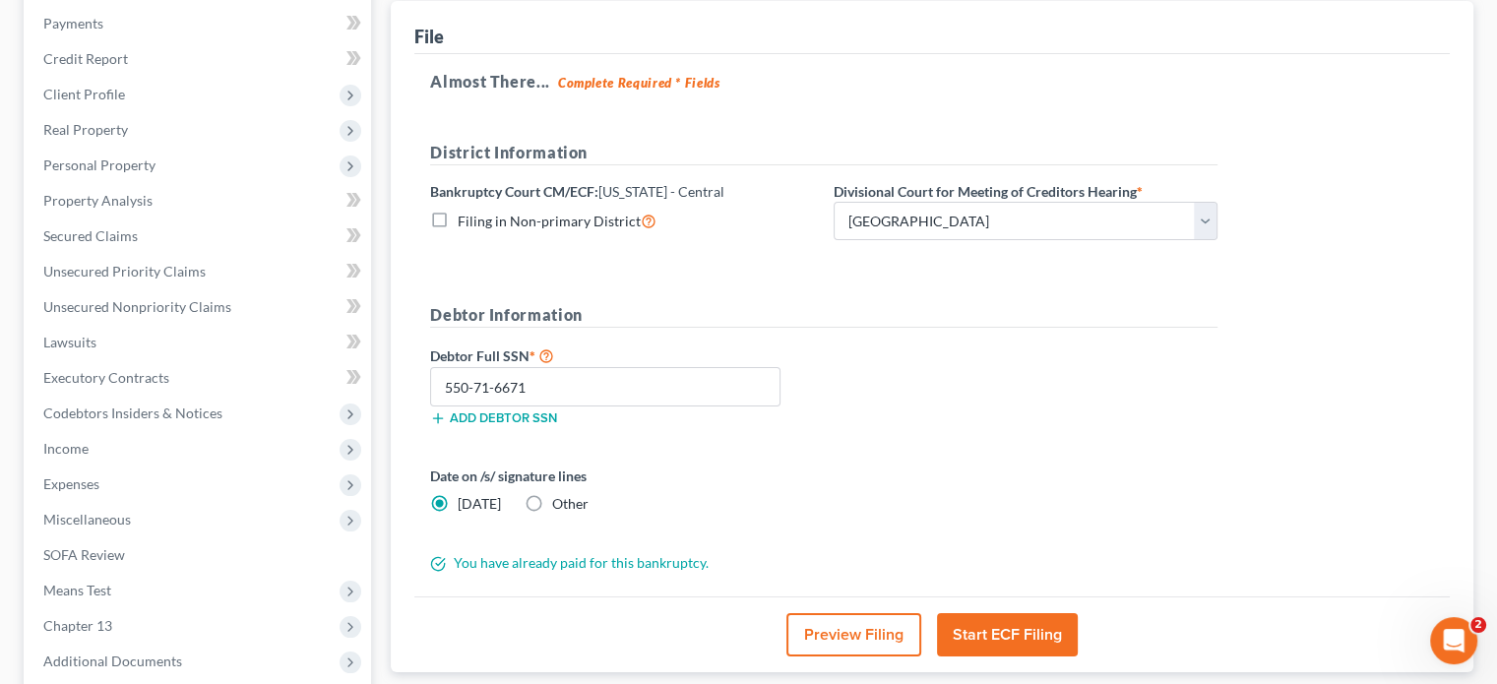
click at [1043, 623] on button "Start ECF Filing" at bounding box center [1007, 634] width 141 height 43
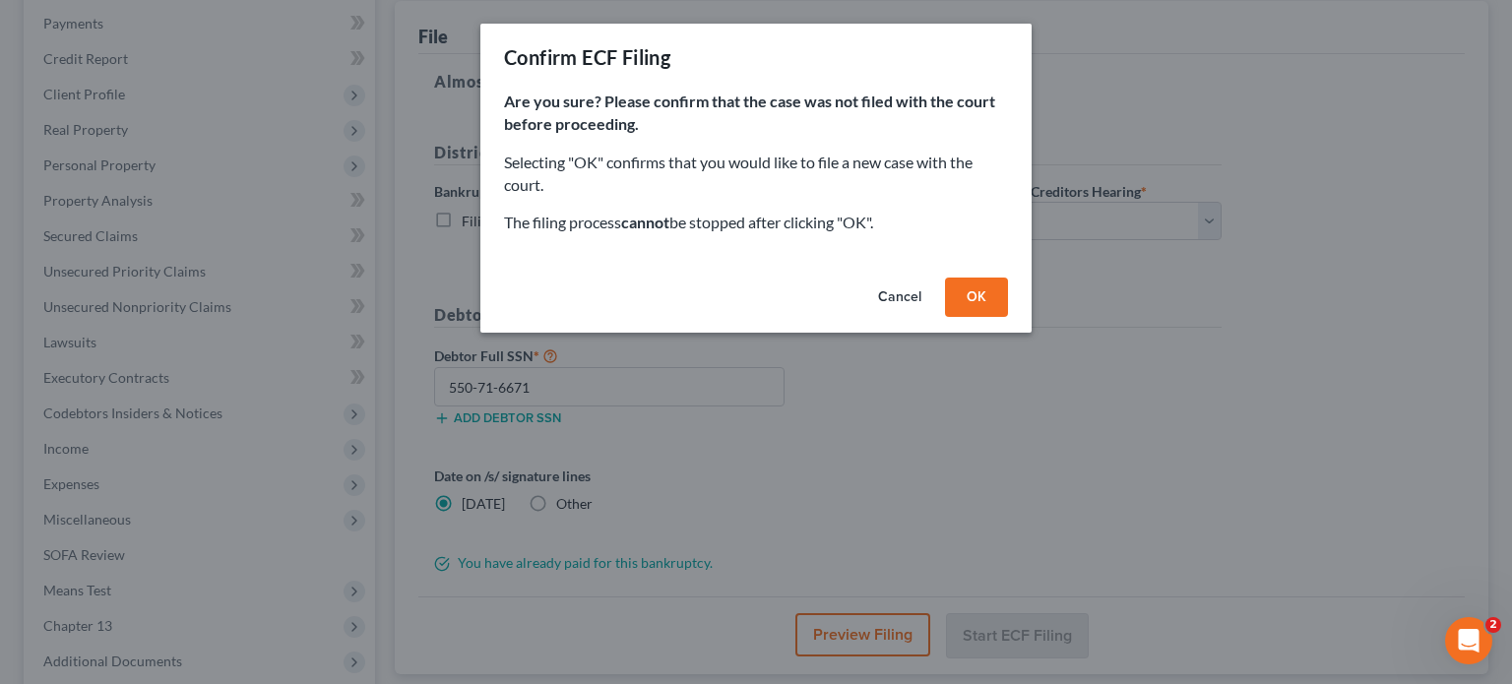
click at [964, 283] on button "OK" at bounding box center [976, 297] width 63 height 39
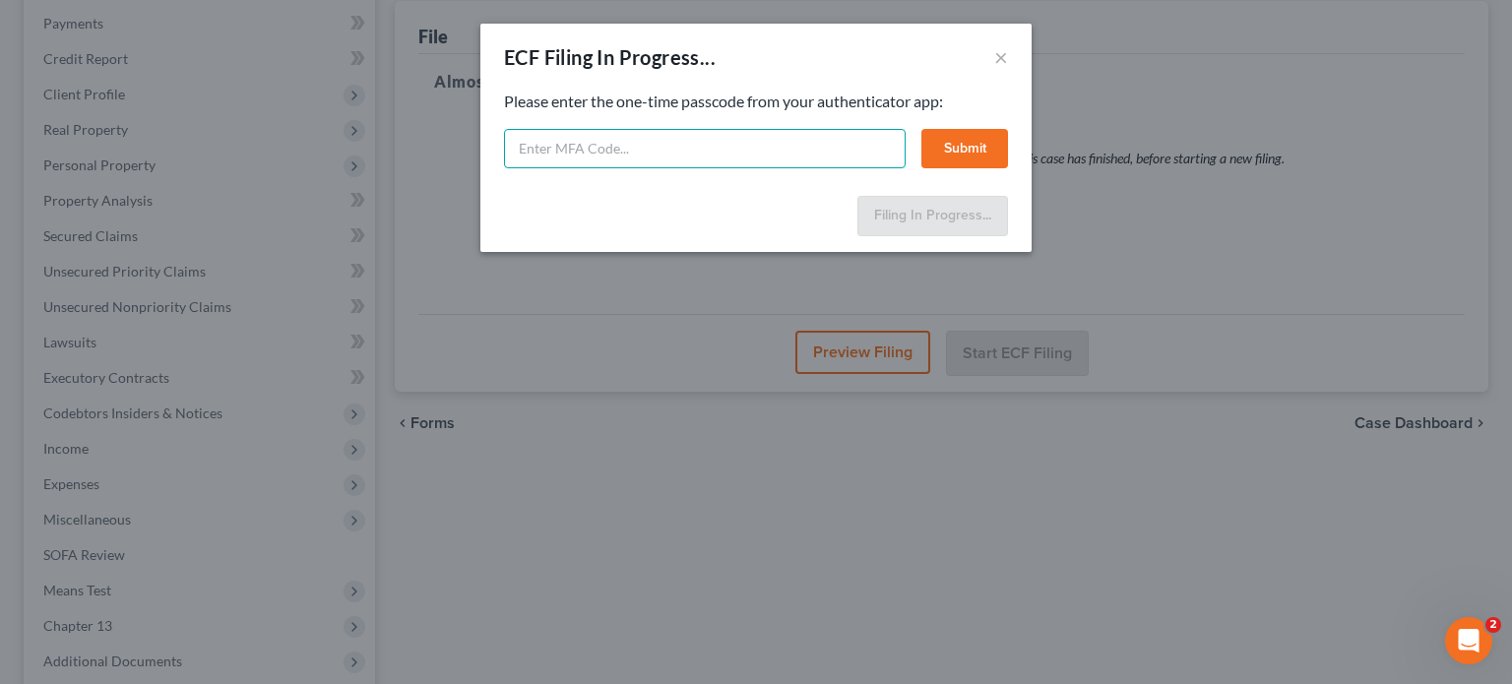
click at [618, 142] on input "text" at bounding box center [705, 148] width 402 height 39
type input "0"
type input "utbv-unh7-ixiv-f0rv"
click at [975, 147] on button "Submit" at bounding box center [964, 148] width 87 height 39
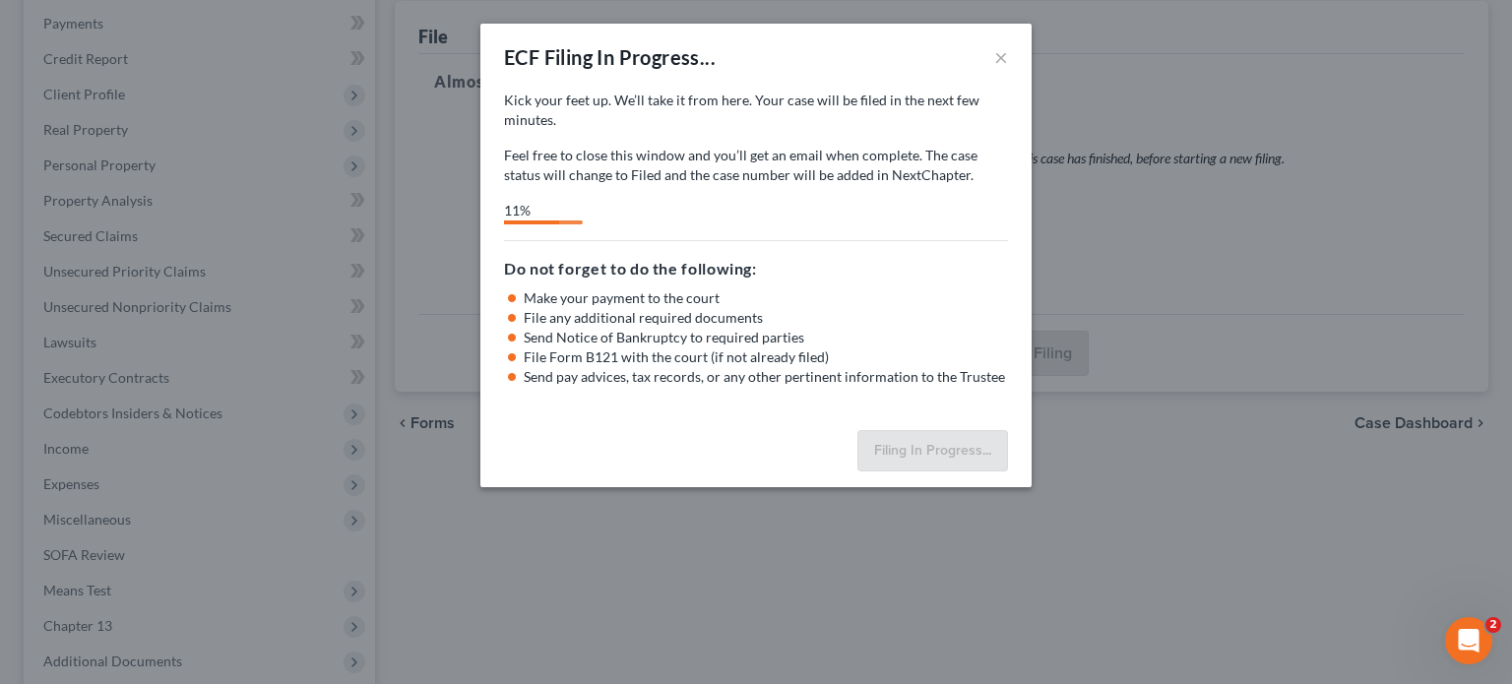
select select "1"
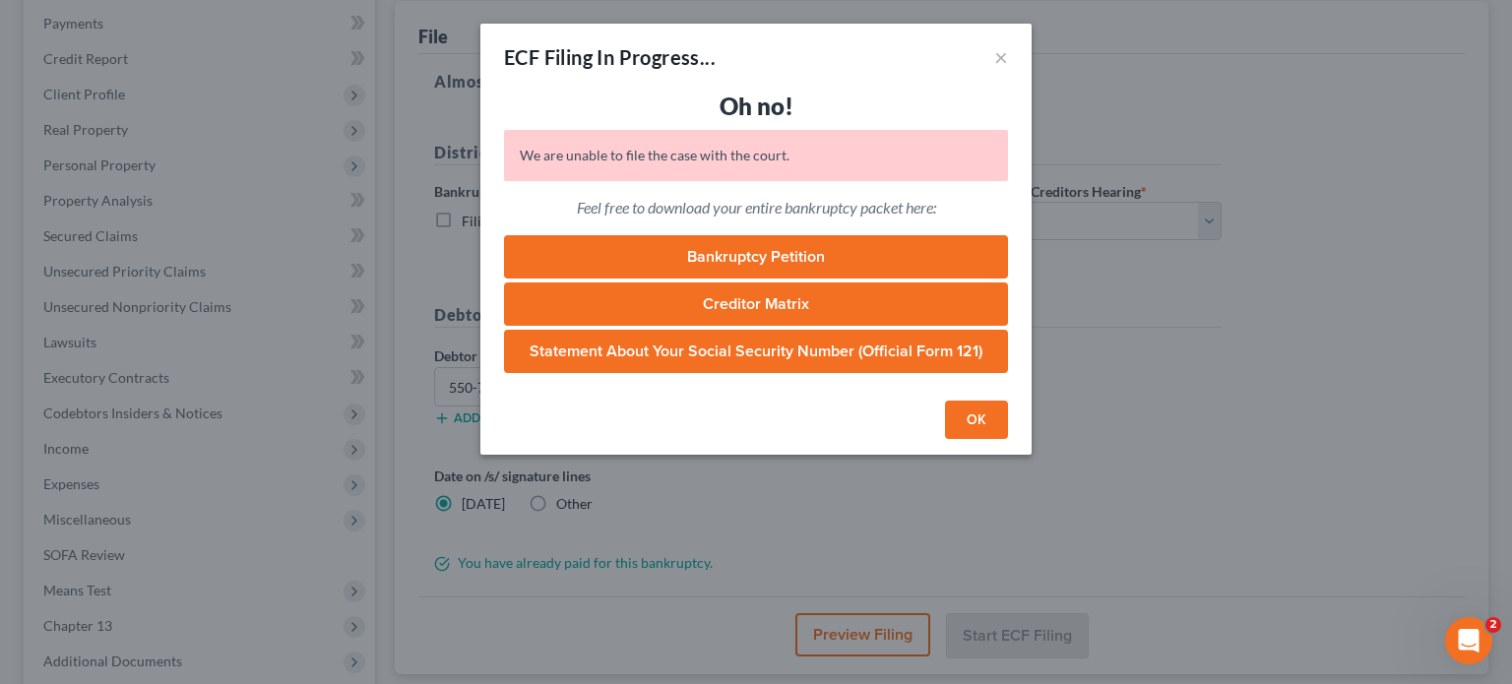
click at [981, 417] on button "OK" at bounding box center [976, 420] width 63 height 39
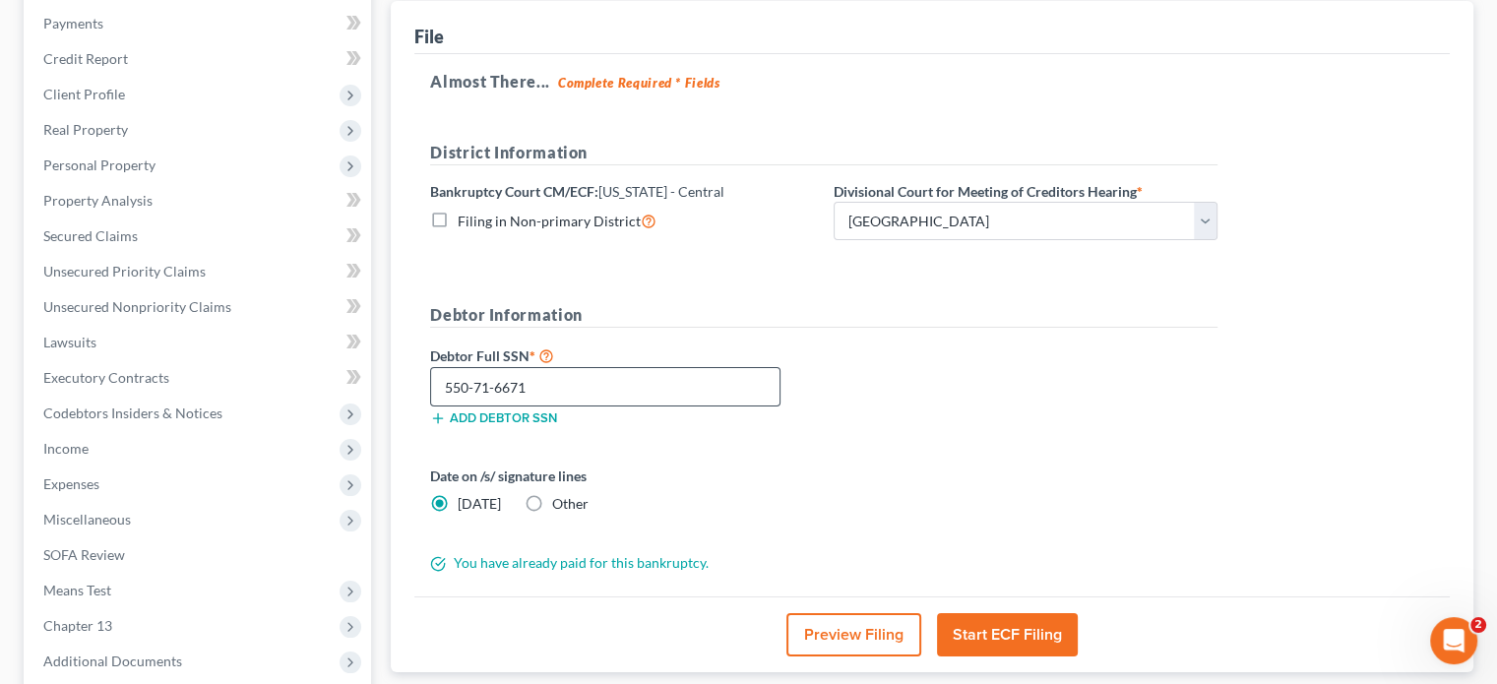
scroll to position [0, 0]
